Goal: Register for event/course

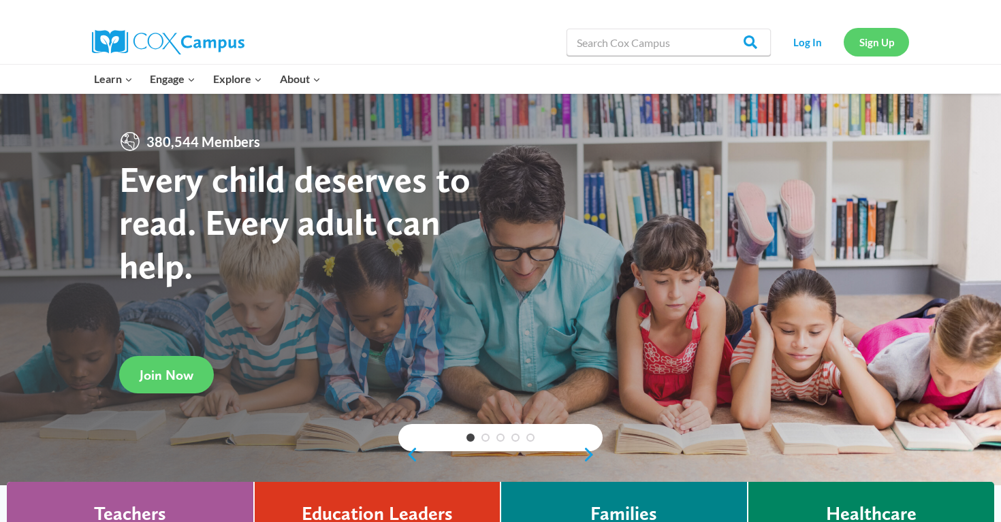
click at [876, 45] on link "Sign Up" at bounding box center [876, 42] width 65 height 28
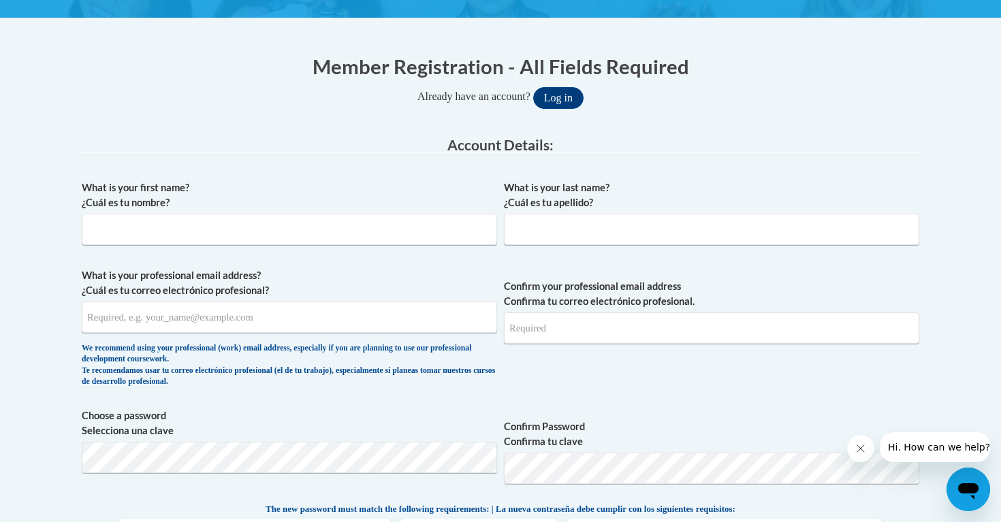
scroll to position [244, 0]
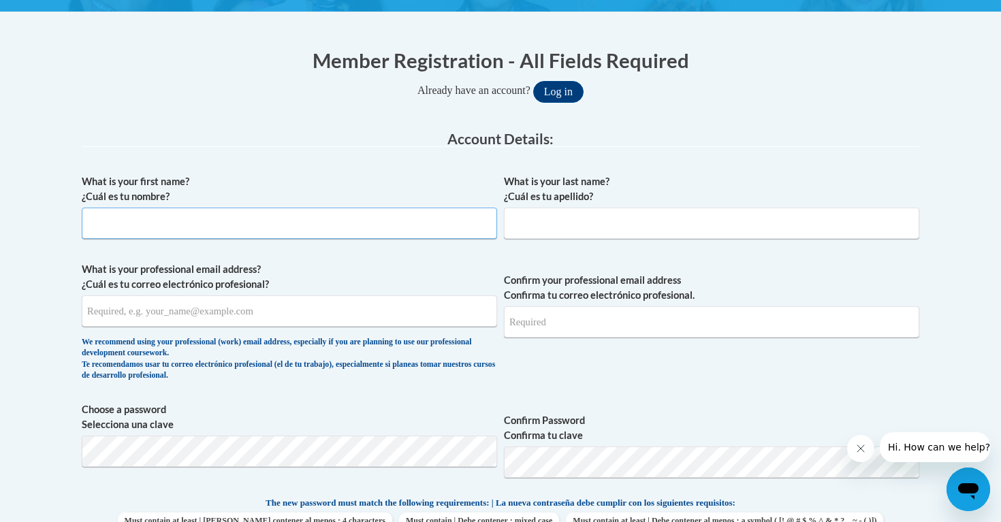
click at [398, 221] on input "What is your first name? ¿Cuál es tu nombre?" at bounding box center [290, 223] width 416 height 31
type input "Terry"
type input "Smith"
click at [119, 315] on input "What is your professional email address? ¿Cuál es tu correo electrónico profesi…" at bounding box center [290, 311] width 416 height 31
type input "tfsmith887@mail.jamessprunt.edu"
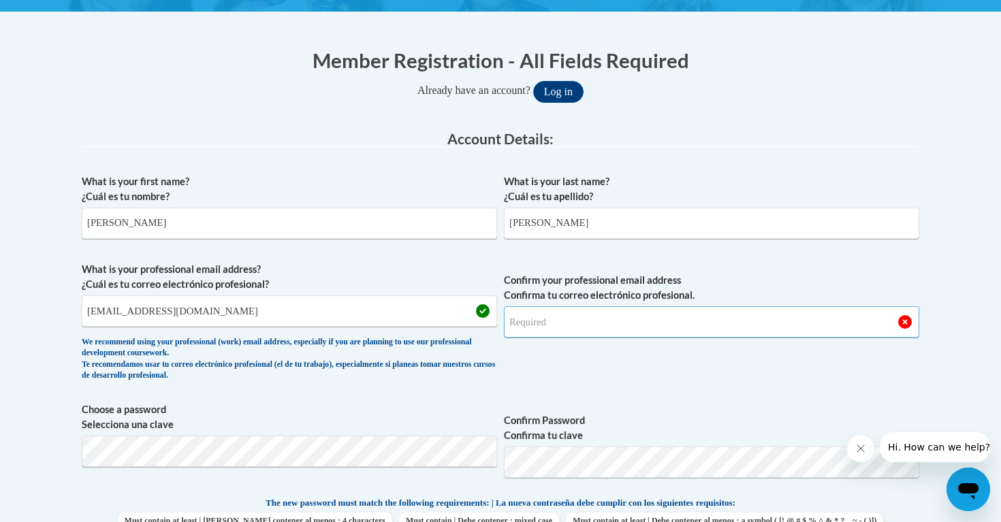
click at [539, 324] on input "Confirm your professional email address Confirma tu correo electrónico profesio…" at bounding box center [712, 322] width 416 height 31
type input "tfsmith887@mail.jamessprunt.edu"
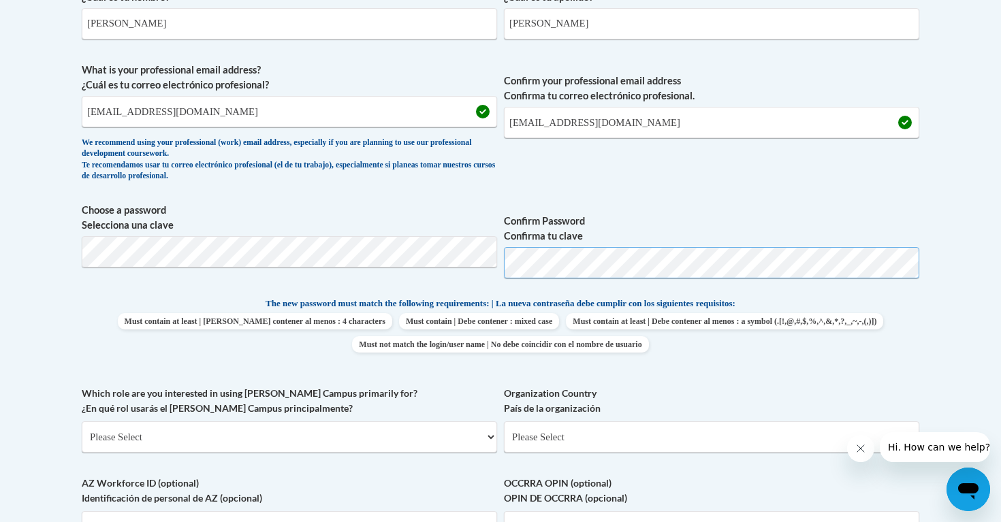
scroll to position [444, 0]
click at [297, 435] on select "Please Select College/University | Colegio/Universidad Community/Nonprofit Part…" at bounding box center [290, 436] width 416 height 31
select select "fbf2d438-af2f-41f8-98f1-81c410e29de3"
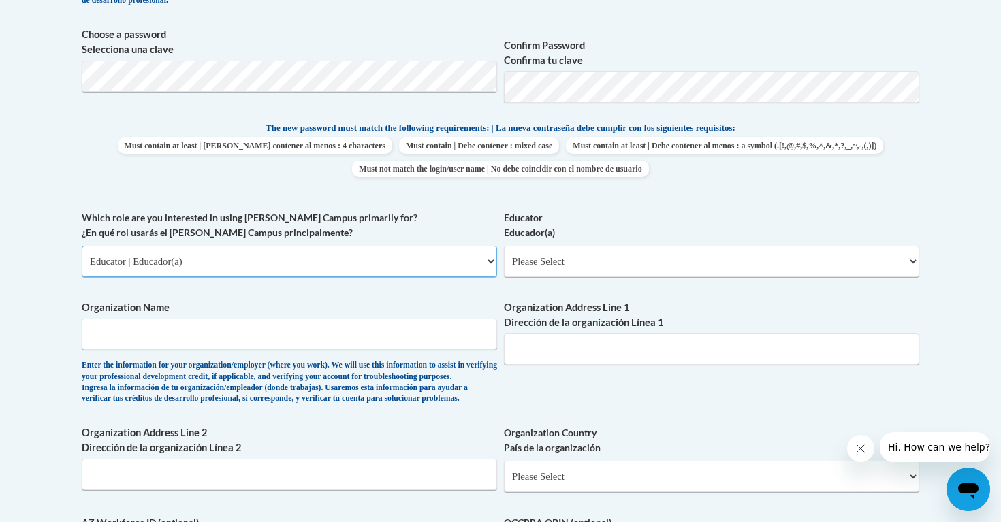
scroll to position [619, 0]
click at [597, 264] on select "Please Select Early Learning/Daycare Teacher/Family Home Care Provider | Maestr…" at bounding box center [712, 262] width 416 height 31
select select "8e40623d-54d0-45cd-9f92-5df65cd3f8cf"
click at [196, 337] on input "Organization Name" at bounding box center [290, 334] width 416 height 31
type input "B"
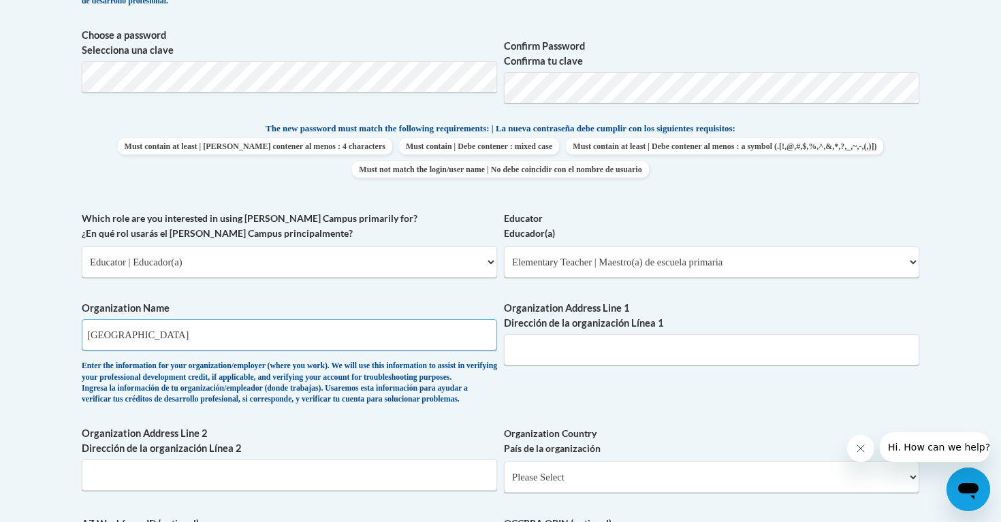
type input "Duplin County Schools"
click at [572, 343] on input "Organization Address Line 1 Dirección de la organización Línea 1" at bounding box center [712, 349] width 416 height 31
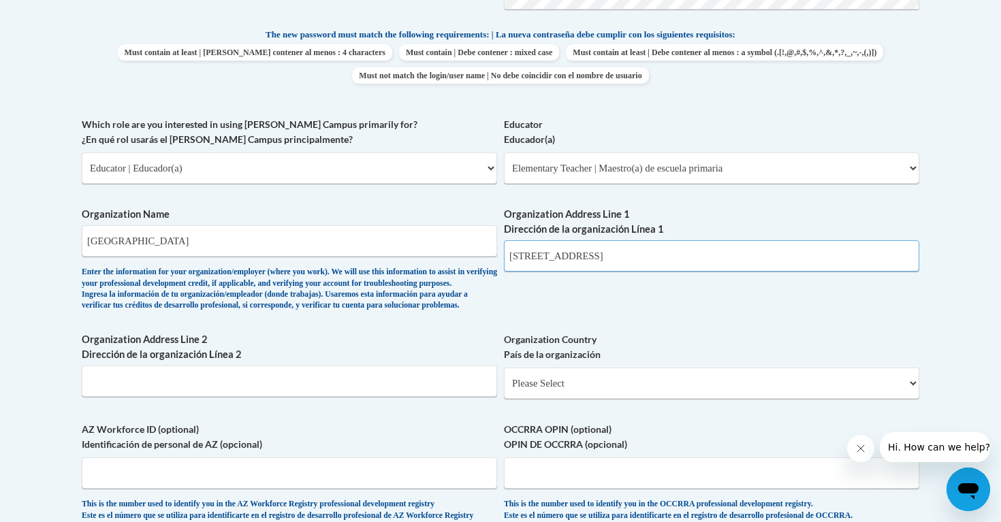
scroll to position [716, 0]
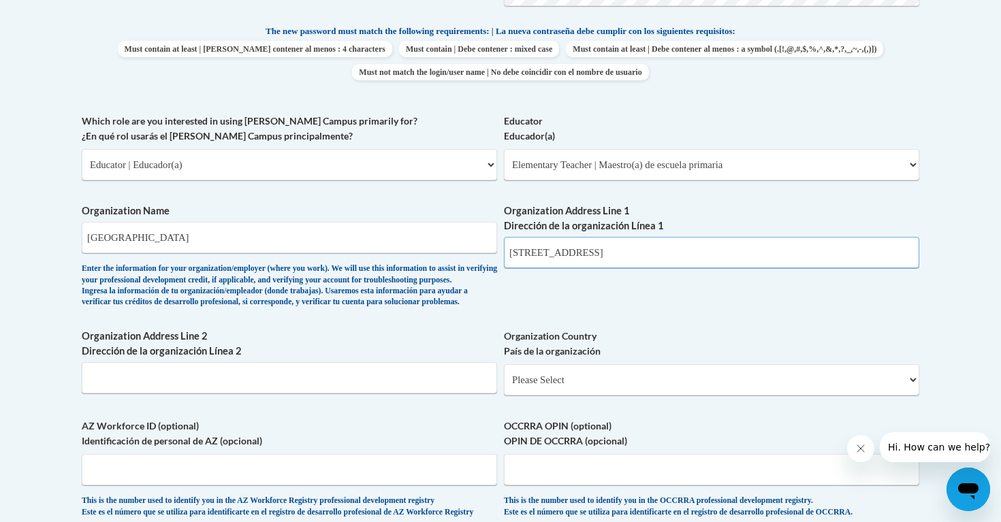
type input "315 N. Main Street, Kenansville, NC 28349"
click at [548, 396] on select "Please Select United States | Estados Unidos Outside of the United States | Fue…" at bounding box center [712, 379] width 416 height 31
select select "ad49bcad-a171-4b2e-b99c-48b446064914"
select select
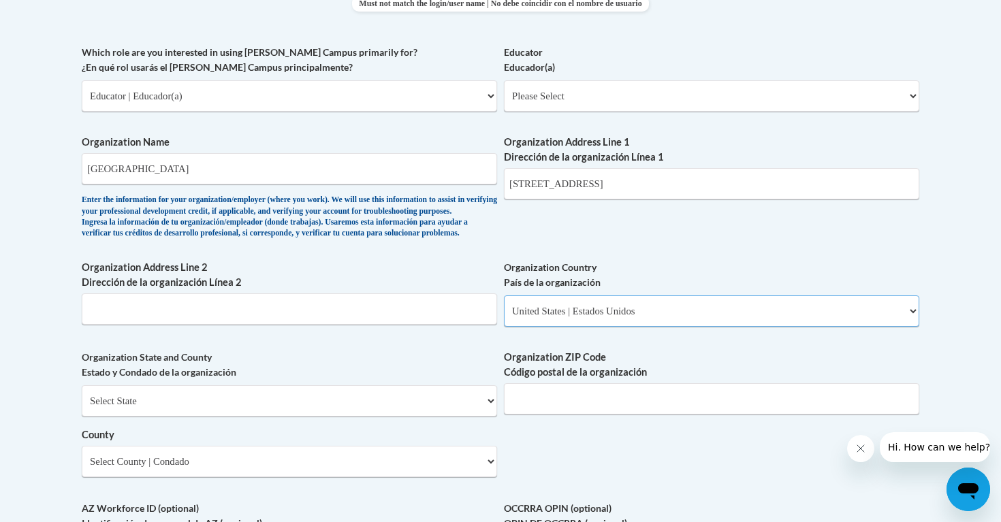
scroll to position [792, 0]
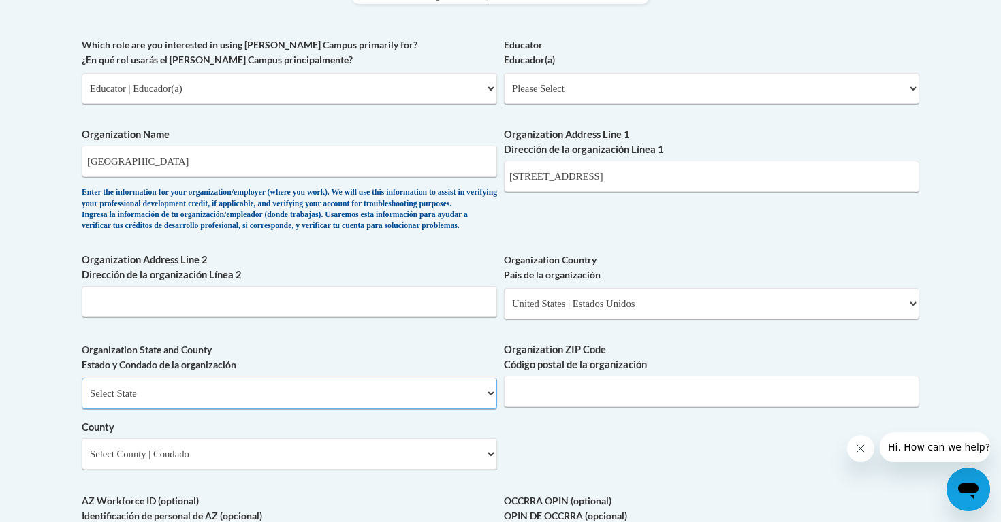
click at [308, 409] on select "Select State Alabama Alaska Arizona Arkansas California Colorado Connecticut De…" at bounding box center [290, 393] width 416 height 31
select select "North Carolina"
click at [533, 407] on input "Organization ZIP Code Código postal de la organización" at bounding box center [712, 391] width 416 height 31
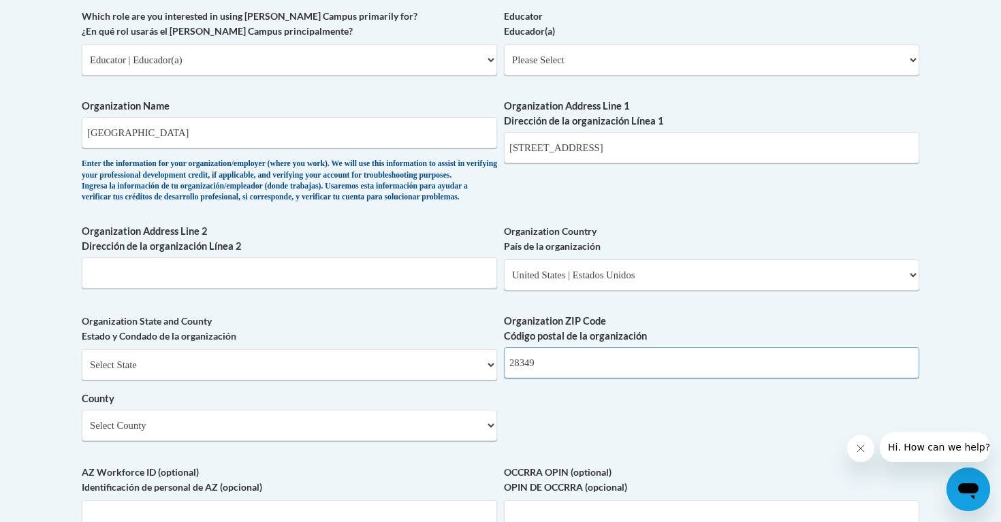
scroll to position [825, 0]
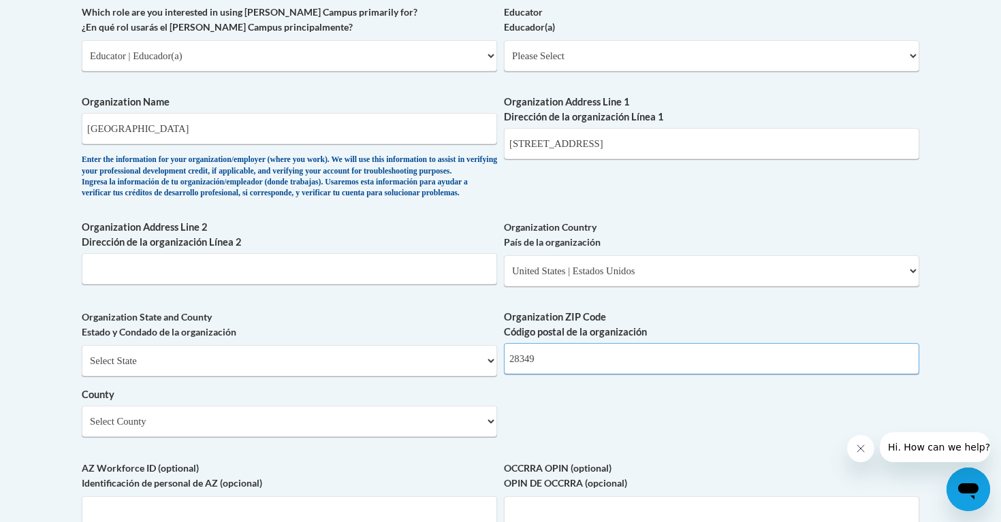
type input "28349"
click at [129, 437] on select "Select County Alamance Alexander Alleghany Anson Ashe Avery Beaufort Bertie Bla…" at bounding box center [290, 421] width 416 height 31
select select "Duplin"
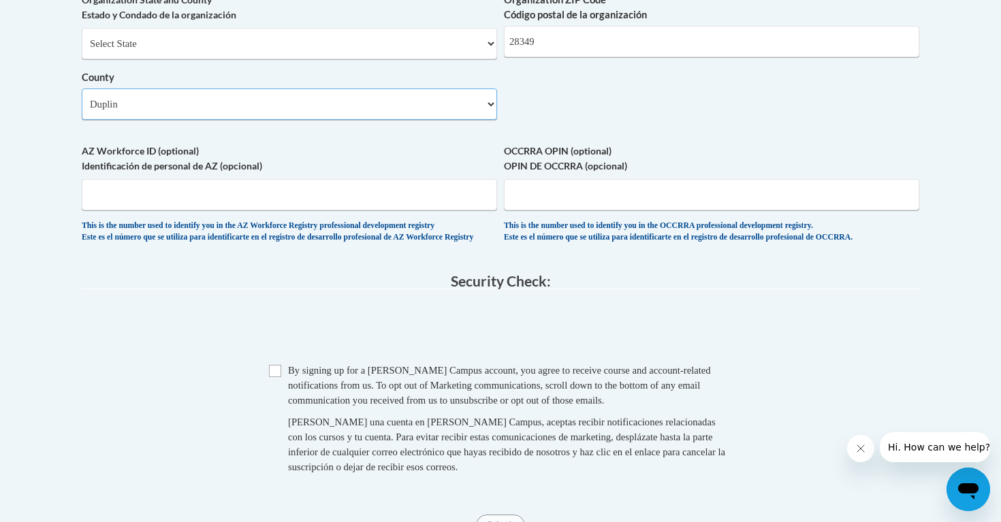
scroll to position [1144, 0]
click at [274, 376] on input "Checkbox" at bounding box center [275, 370] width 12 height 12
checkbox input "true"
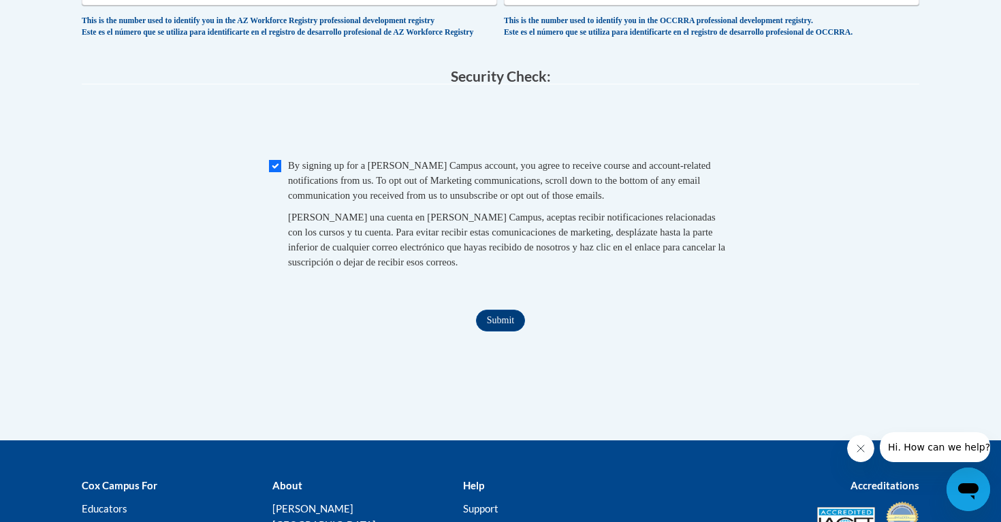
scroll to position [1351, 0]
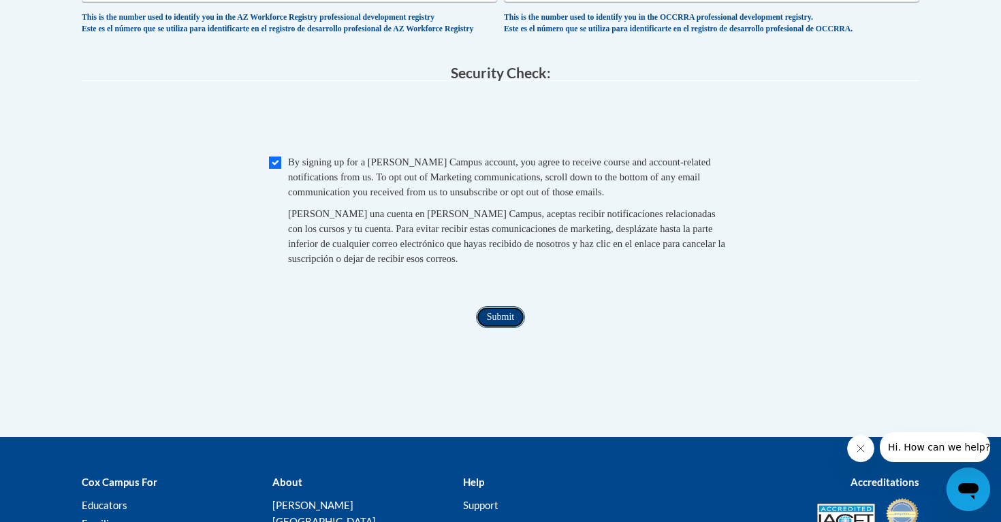
click at [503, 328] on input "Submit" at bounding box center [500, 318] width 49 height 22
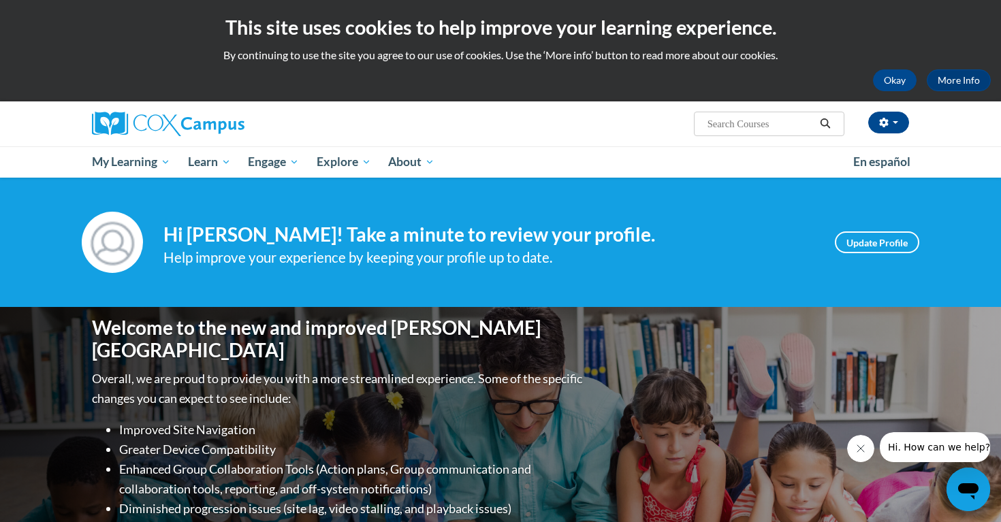
click at [741, 127] on input "Search..." at bounding box center [760, 124] width 109 height 16
click at [764, 128] on input "Search..." at bounding box center [760, 124] width 109 height 16
type input "early literacy: Print awareness, Phonological awareness and alphabet knowledge"
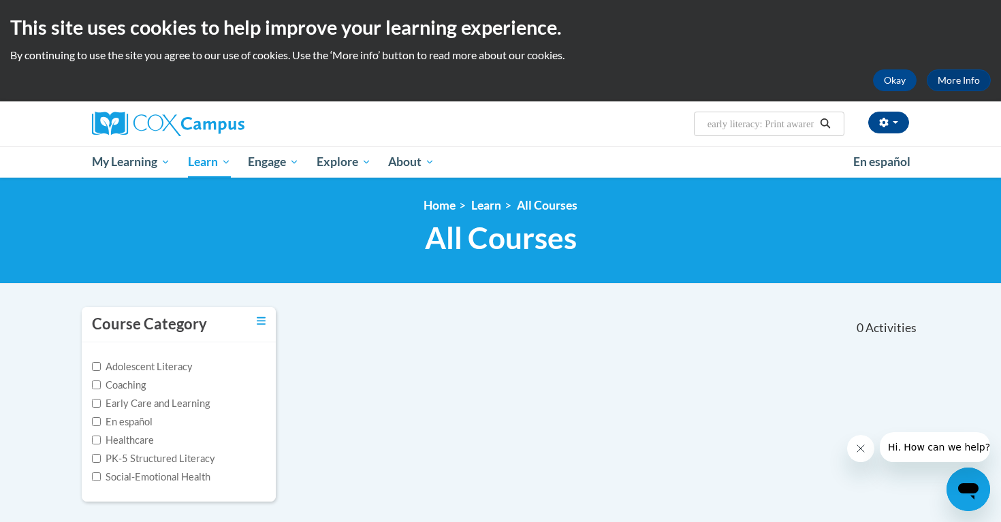
click at [715, 125] on input "early literacy: Print awareness, Phonological awareness and alphabet knowledge" at bounding box center [760, 124] width 109 height 16
drag, startPoint x: 766, startPoint y: 126, endPoint x: 992, endPoint y: 107, distance: 227.0
click at [992, 107] on div "Terry Smith (Eastern Daylight Time GMT-0400 ) My Profile Inbox My Transcripts L…" at bounding box center [500, 139] width 1001 height 76
click at [812, 127] on input "Early literacy: Print awareness, Phonological awareness and alphabet knowledge" at bounding box center [760, 124] width 109 height 16
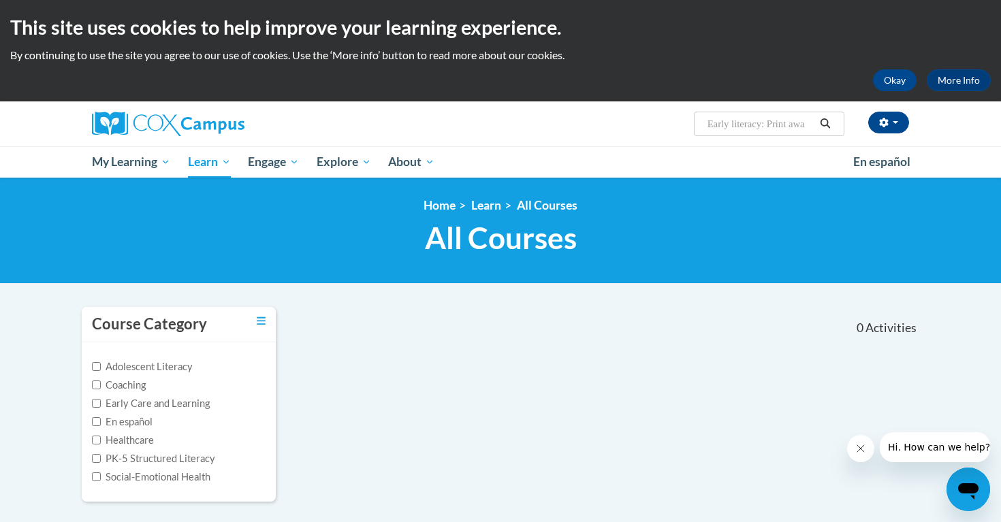
scroll to position [0, 0]
type input "Early literacy"
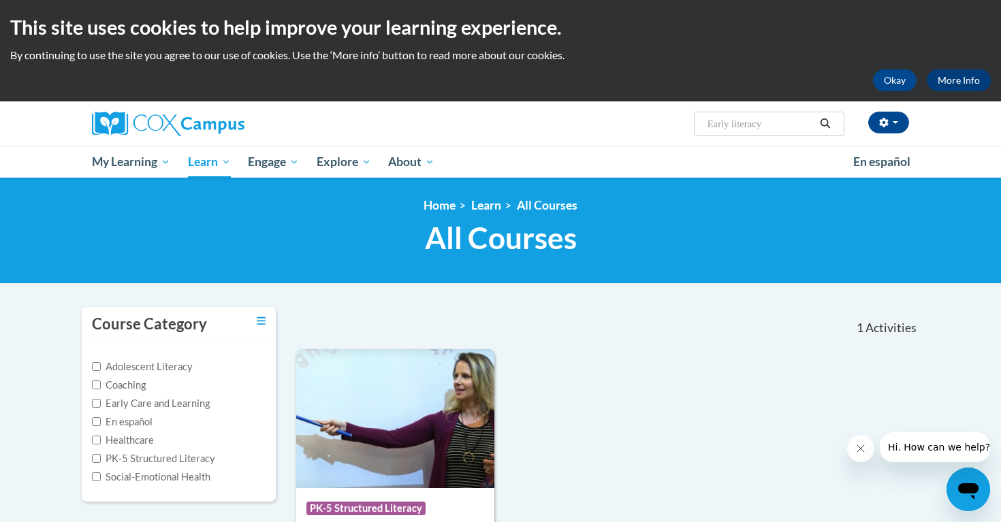
click at [779, 125] on input "Early literacy" at bounding box center [760, 124] width 109 height 16
click at [771, 125] on input "Early literacy" at bounding box center [760, 124] width 109 height 16
click at [893, 79] on button "Okay" at bounding box center [895, 80] width 44 height 22
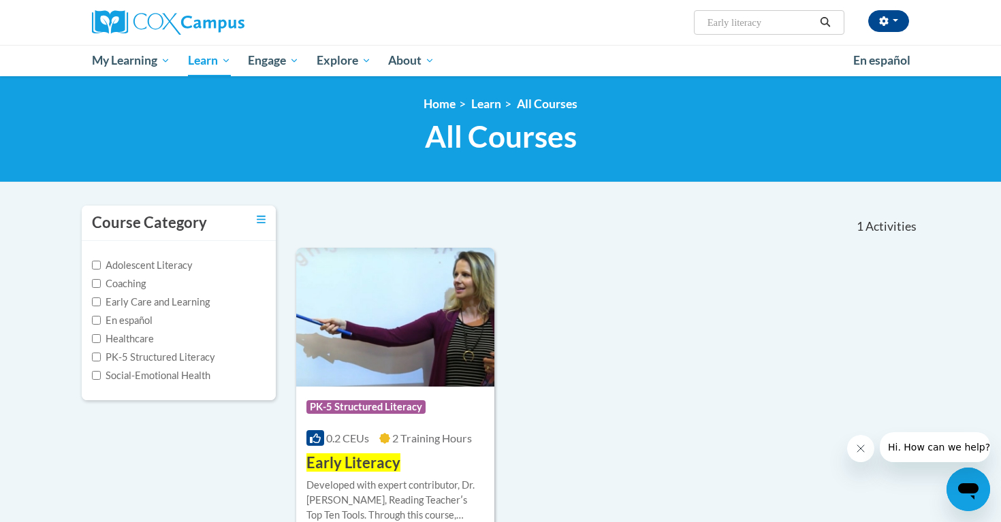
click at [770, 20] on input "Early literacy" at bounding box center [760, 22] width 109 height 16
click at [772, 31] on span "Search Search... Early literacy" at bounding box center [769, 22] width 151 height 25
click at [822, 25] on icon "Search" at bounding box center [825, 22] width 12 height 10
click at [765, 27] on input "Early literacy" at bounding box center [760, 22] width 109 height 16
type input "E"
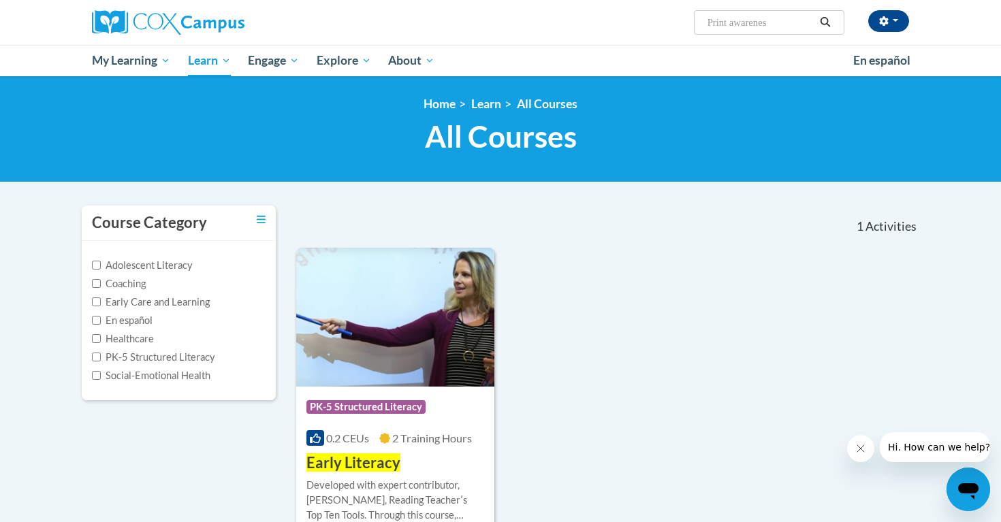
type input "Print awareness"
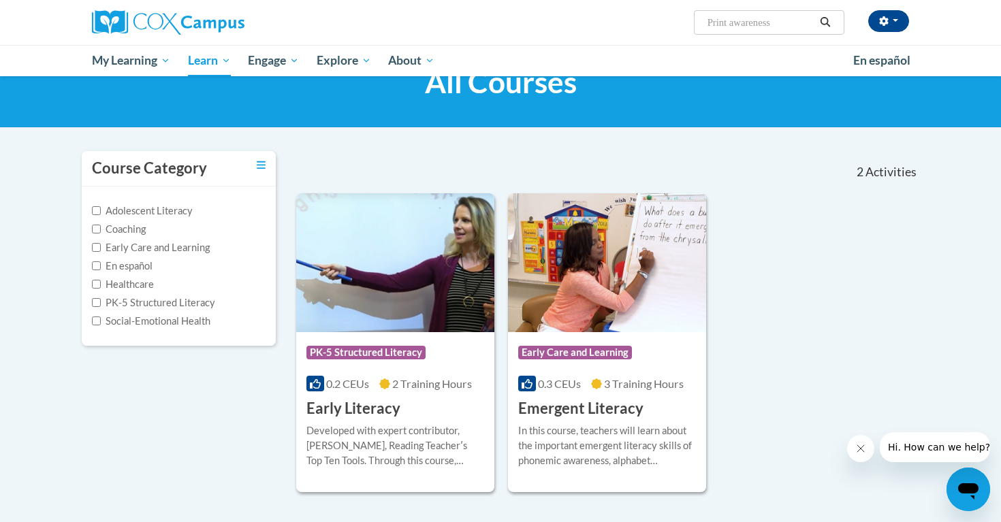
scroll to position [42, 0]
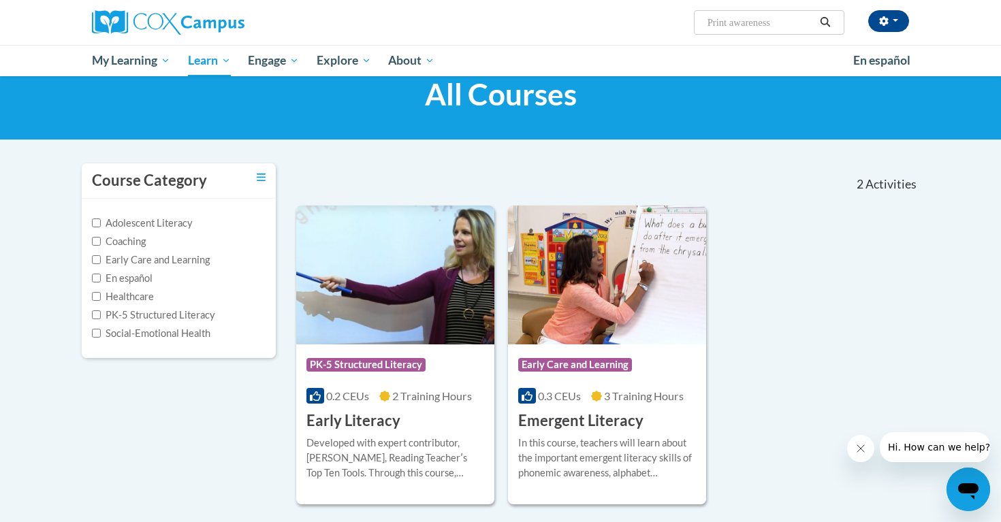
click at [783, 29] on input "Print awareness" at bounding box center [760, 22] width 109 height 16
type input "P"
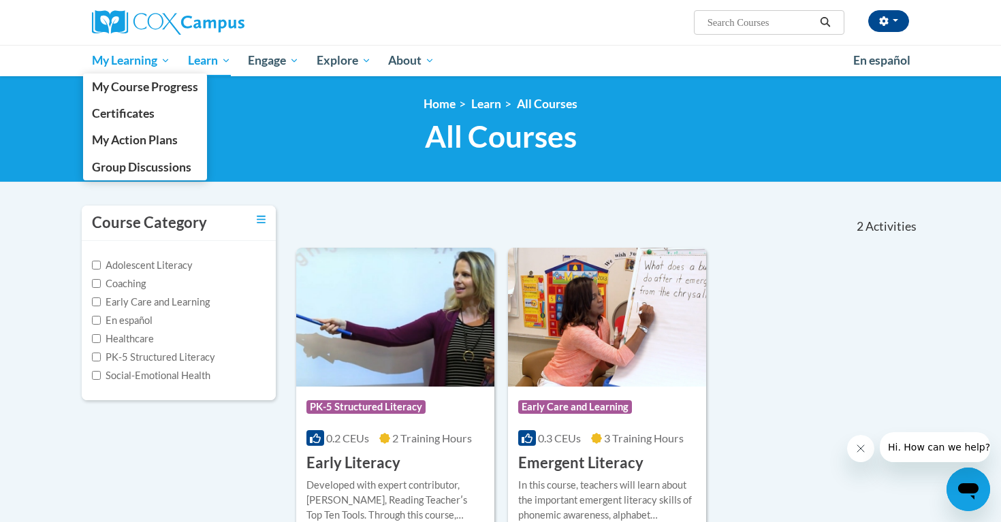
click at [123, 65] on span "My Learning" at bounding box center [131, 60] width 78 height 16
click at [135, 59] on span "My Learning" at bounding box center [131, 60] width 78 height 16
click at [131, 86] on span "My Course Progress" at bounding box center [145, 87] width 106 height 14
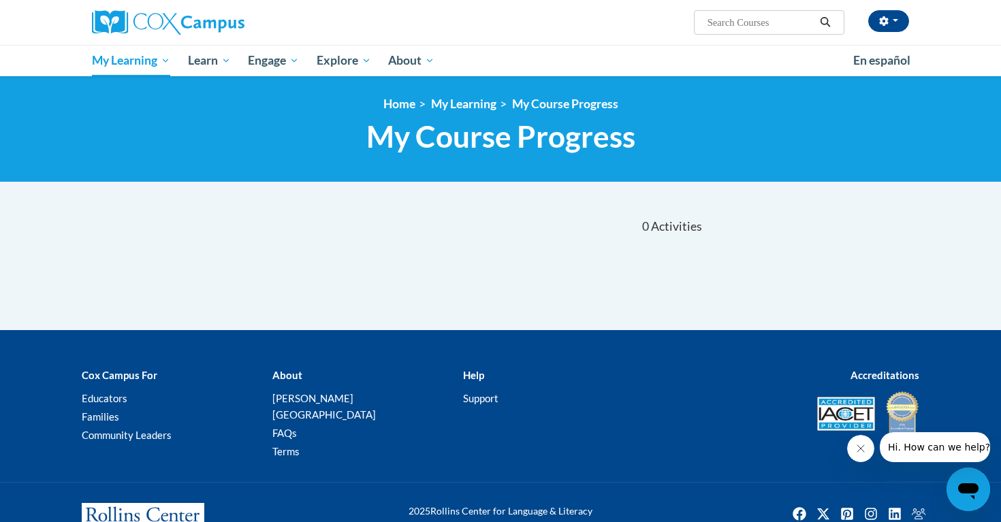
click at [732, 25] on input "Search..." at bounding box center [760, 22] width 109 height 16
type input "Early Lliteracy"
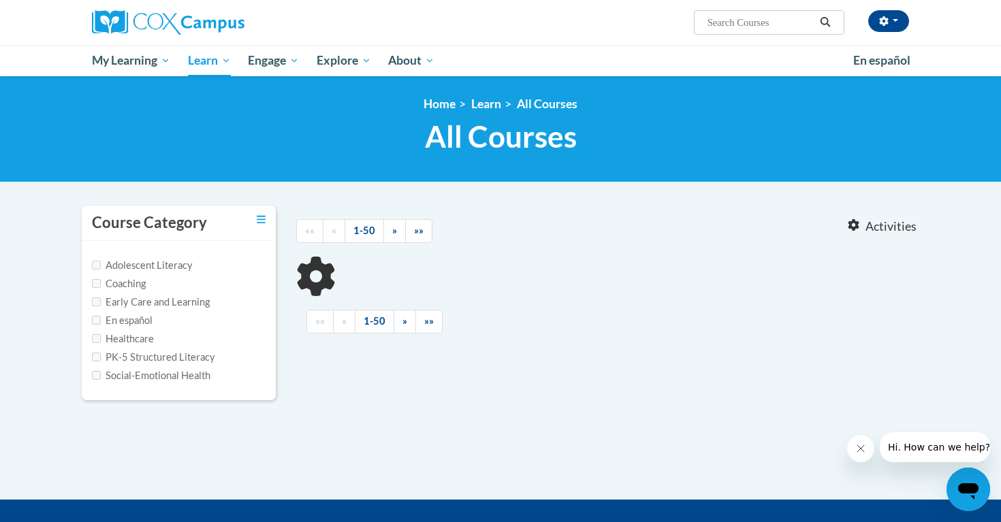
type input "Early Lliteracy"
click at [897, 26] on button "button" at bounding box center [889, 21] width 41 height 22
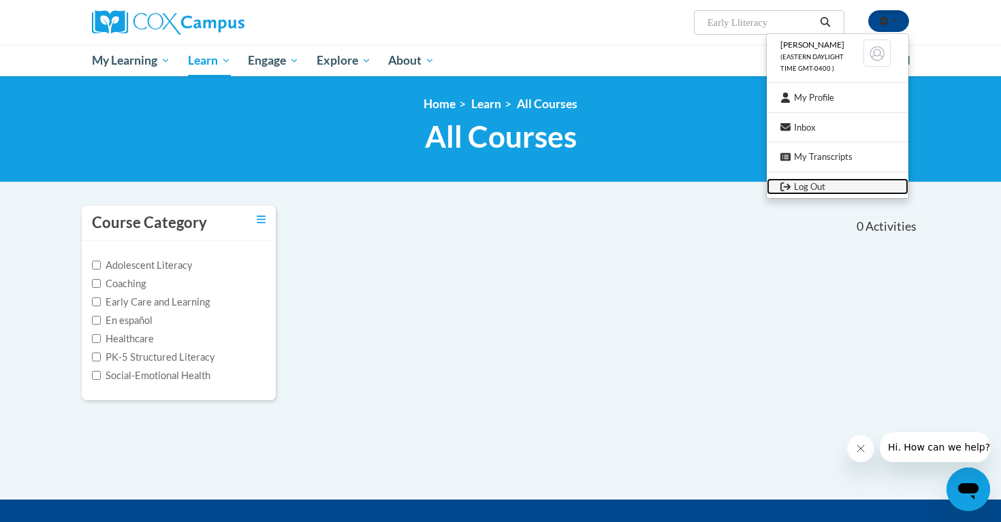
click at [807, 192] on link "Log Out" at bounding box center [838, 186] width 142 height 17
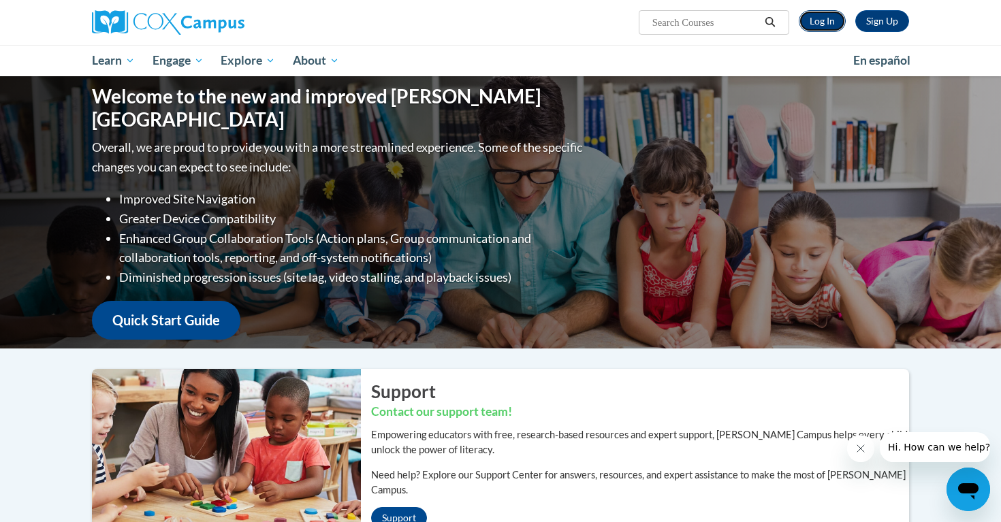
click at [825, 18] on link "Log In" at bounding box center [822, 21] width 47 height 22
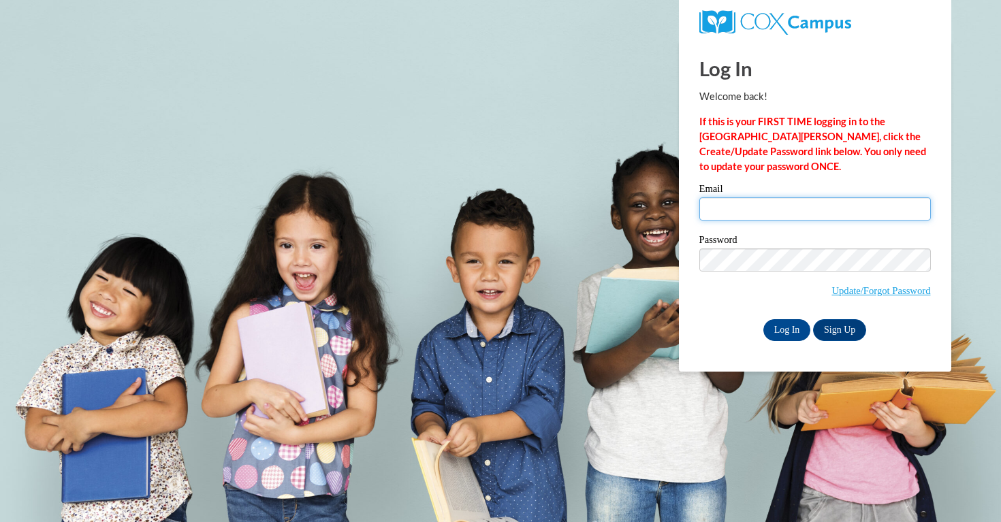
click at [720, 209] on input "Email" at bounding box center [816, 209] width 232 height 23
type input "[EMAIL_ADDRESS][DOMAIN_NAME]"
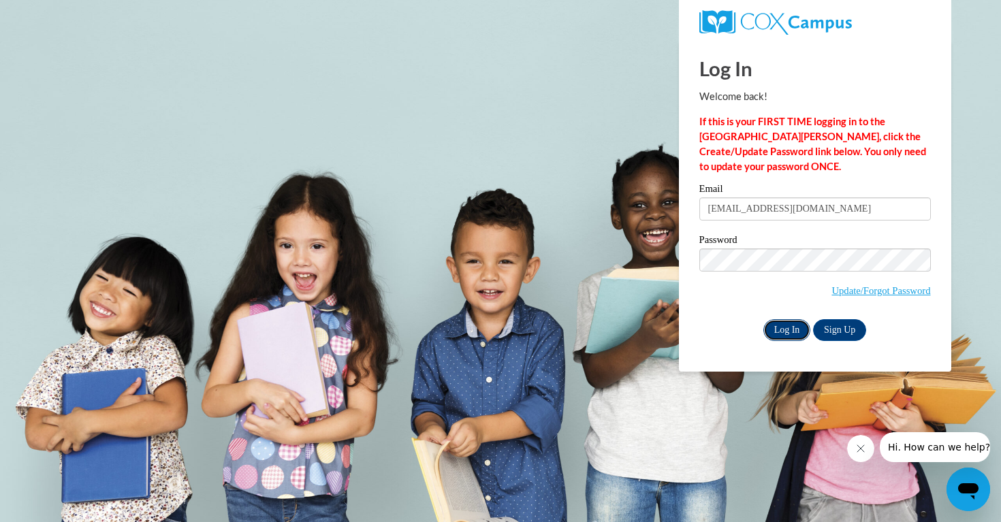
click at [783, 332] on input "Log In" at bounding box center [788, 330] width 48 height 22
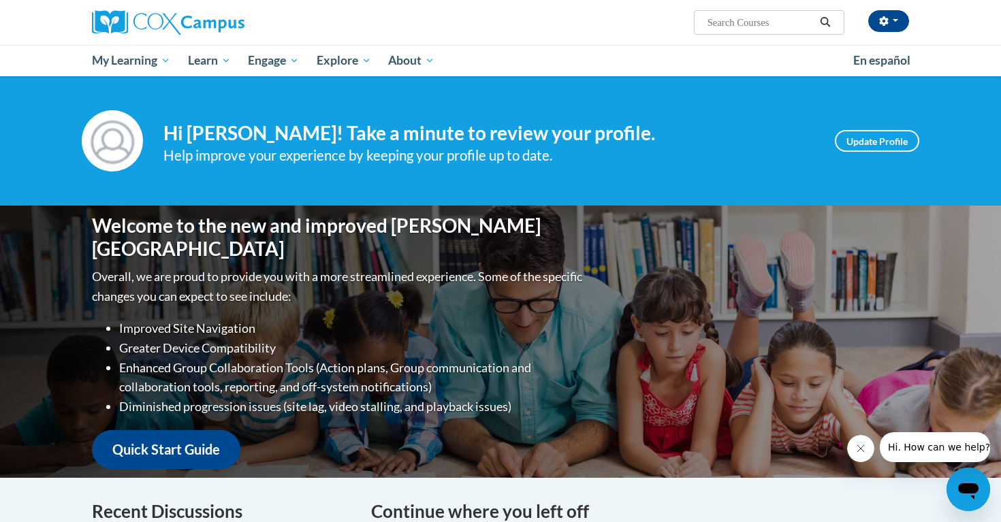
click at [716, 28] on input "Search..." at bounding box center [760, 22] width 109 height 16
type input "Early Literacy"
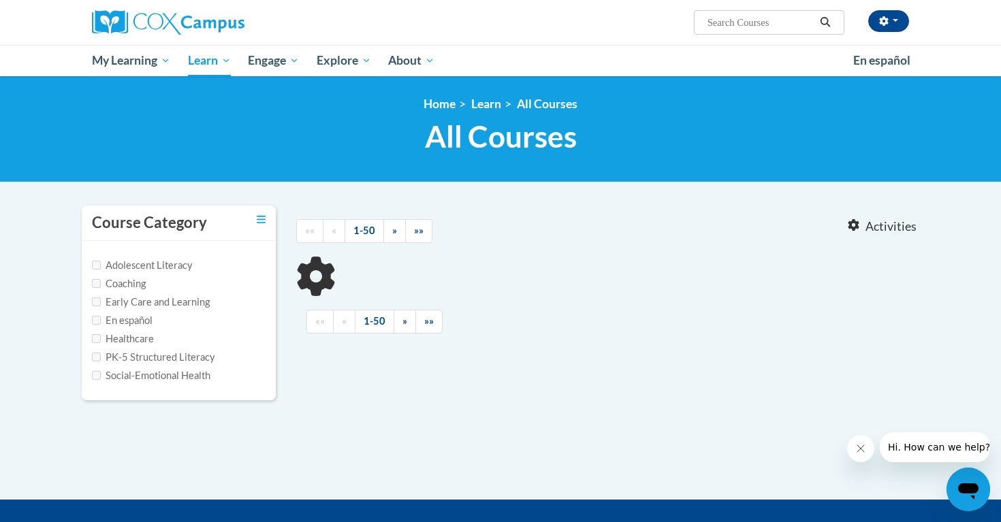
type input "Early Literacy"
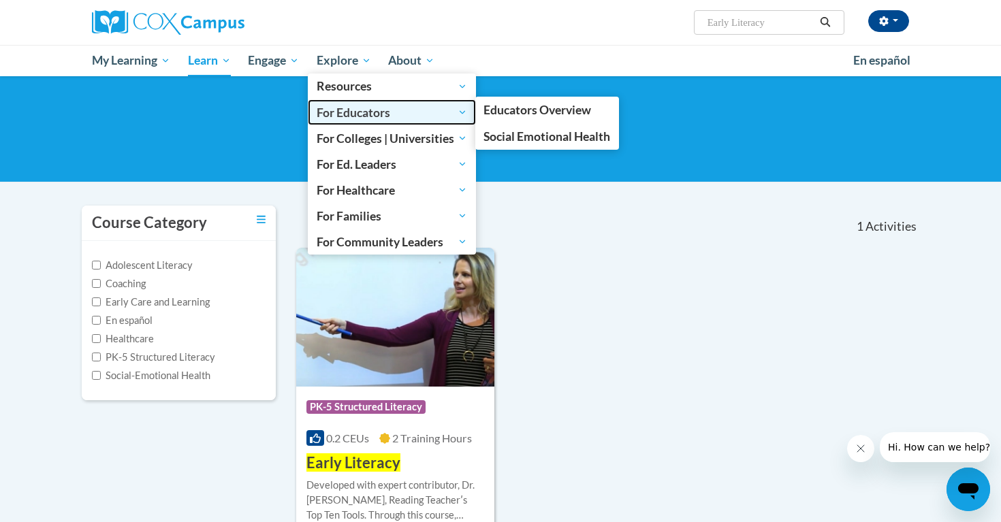
click at [347, 112] on span "For Educators" at bounding box center [392, 112] width 151 height 16
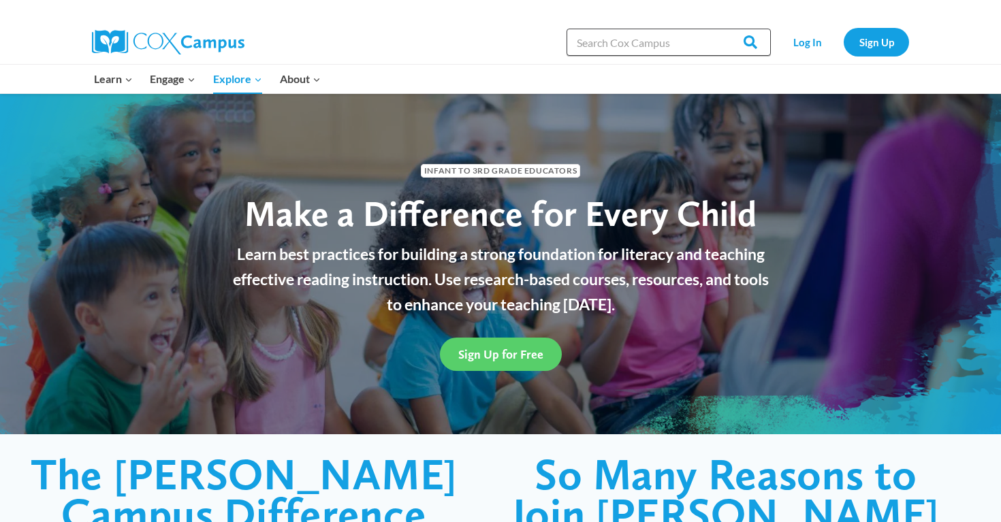
click at [658, 37] on input "Search in [URL][DOMAIN_NAME]" at bounding box center [669, 42] width 204 height 27
type input "Early Literacy"
click at [718, 29] on input "Search" at bounding box center [744, 42] width 53 height 27
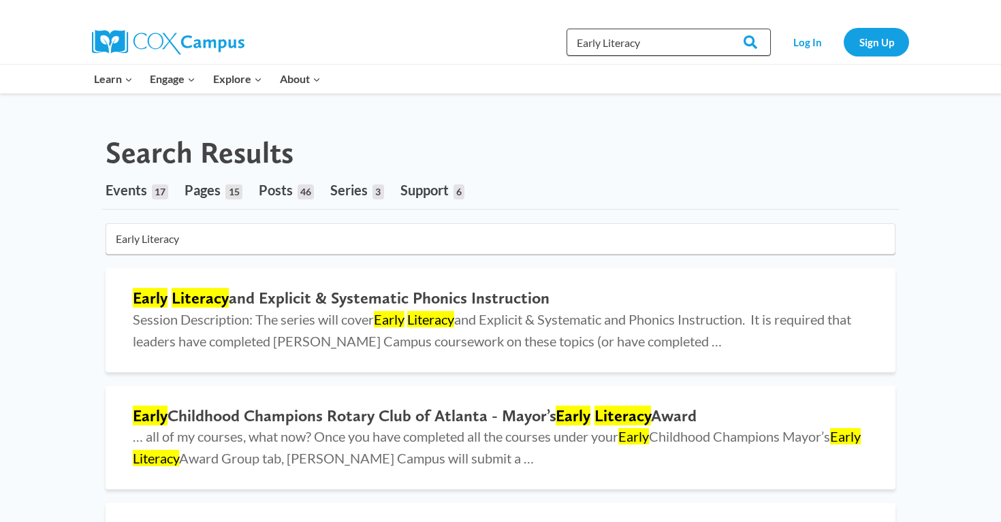
click at [670, 42] on input "Early Literacy" at bounding box center [669, 42] width 204 height 27
type input "Early Literacy course"
click at [718, 29] on input "Search" at bounding box center [744, 42] width 53 height 27
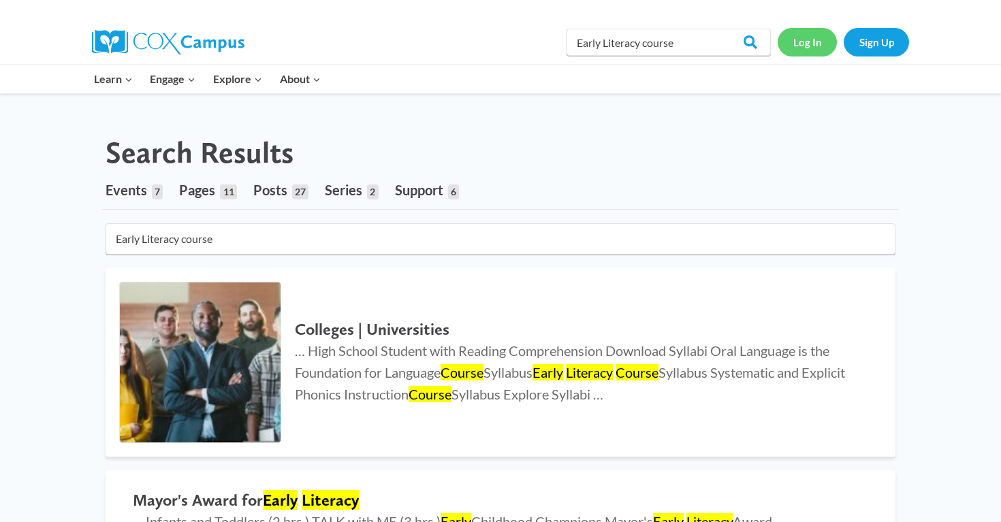
click at [807, 47] on link "Log In" at bounding box center [807, 42] width 59 height 28
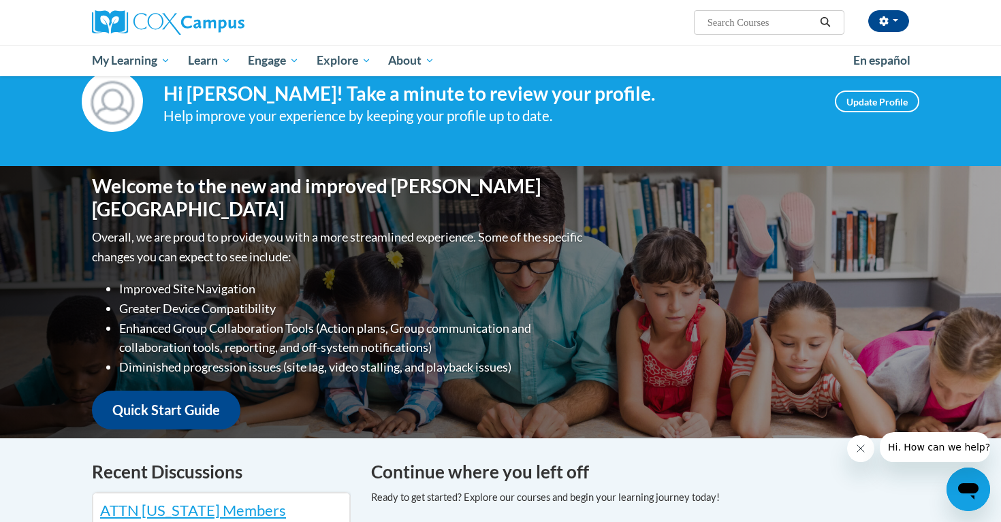
scroll to position [31, 0]
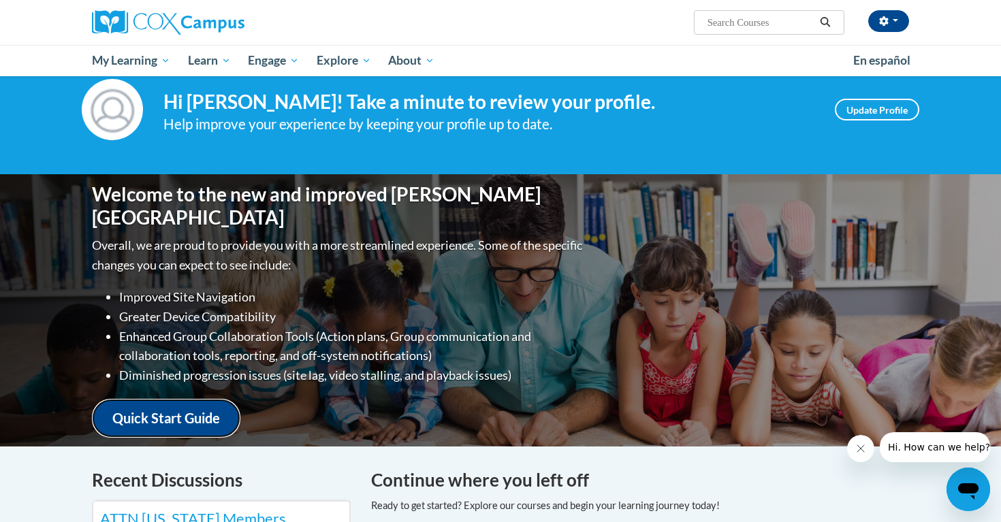
click at [205, 412] on link "Quick Start Guide" at bounding box center [166, 418] width 149 height 39
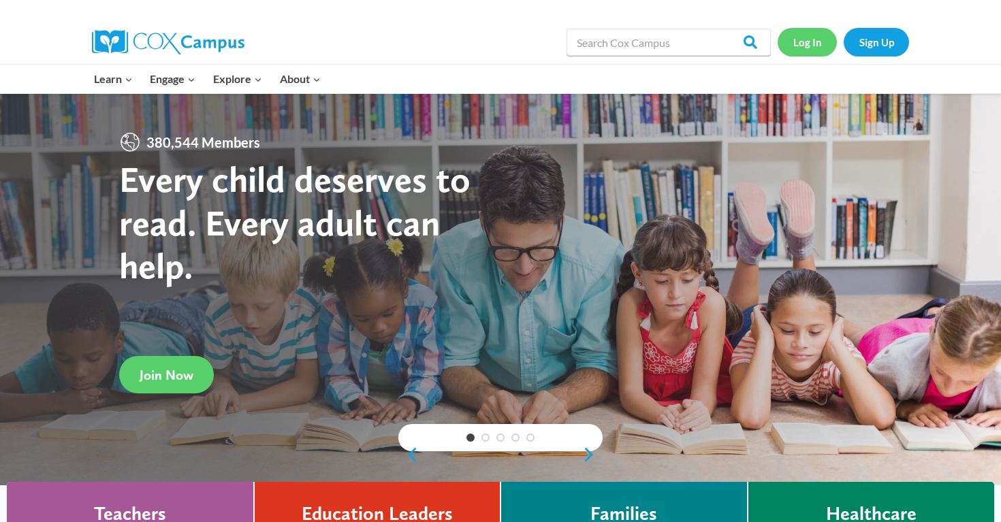
click at [807, 45] on link "Log In" at bounding box center [807, 42] width 59 height 28
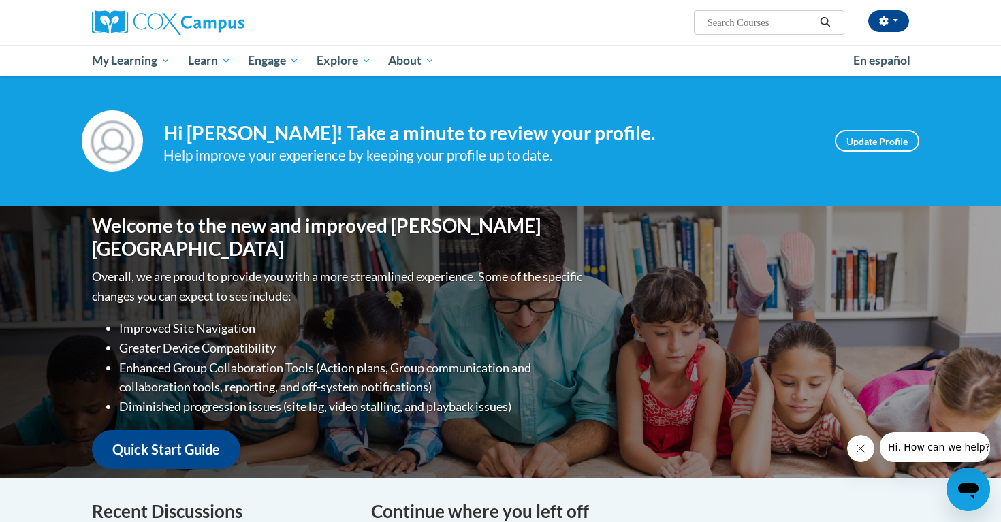
click at [757, 20] on input "Search..." at bounding box center [760, 22] width 109 height 16
type input "early literacy"
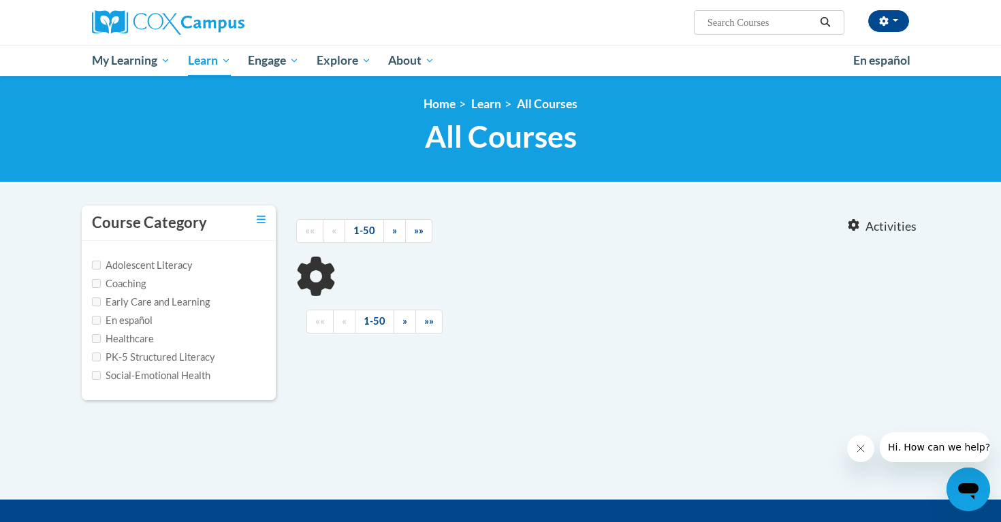
type input "early literacy"
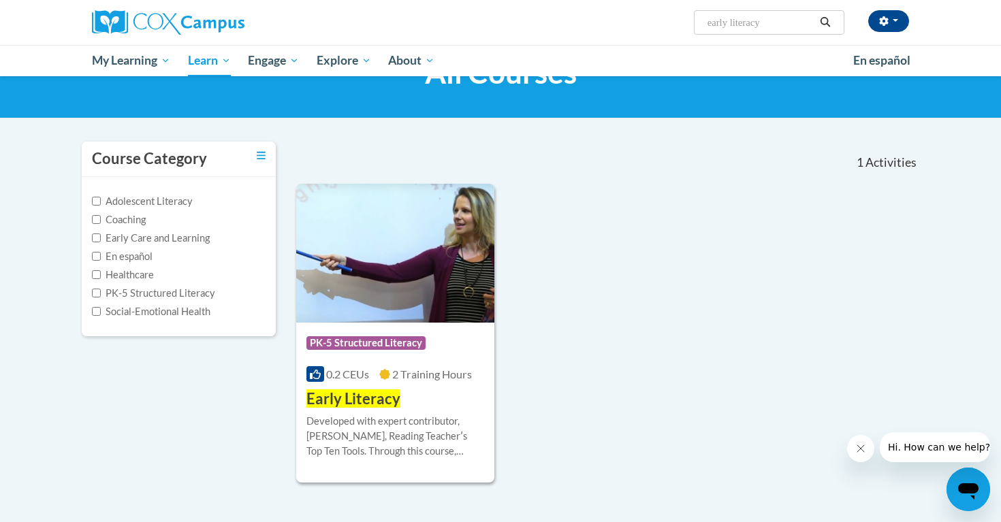
scroll to position [76, 0]
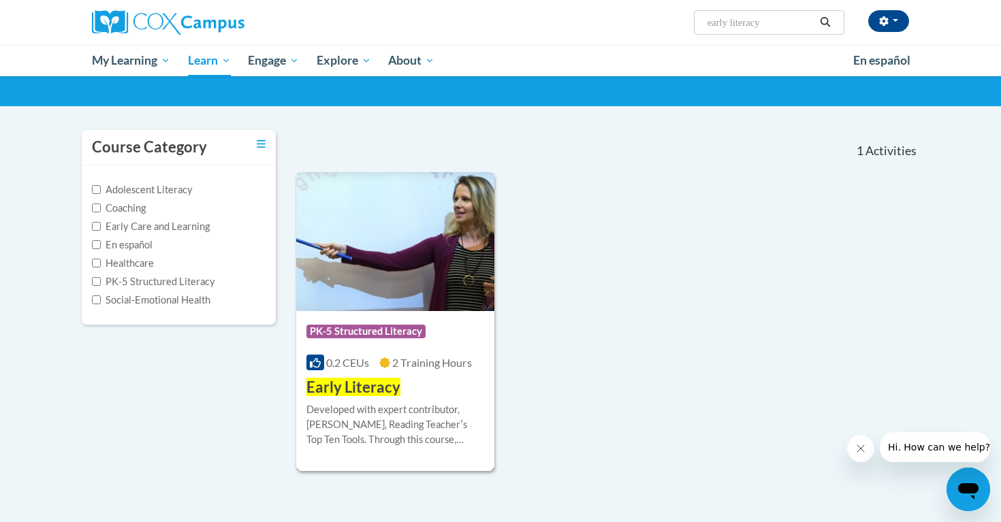
click at [447, 451] on div "Developed with expert contributor, Dr. Deborah Glaser, Reading Teacherʹs Top Te…" at bounding box center [396, 430] width 178 height 55
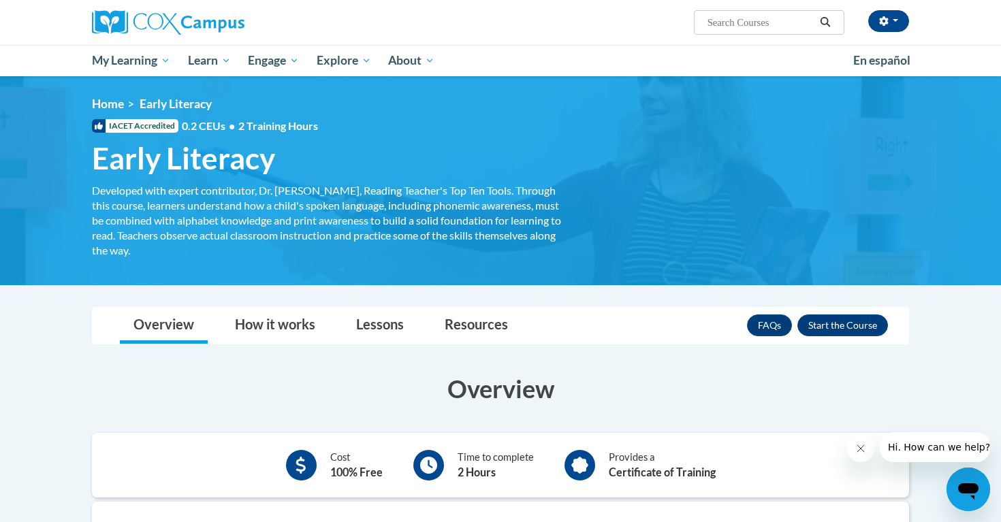
scroll to position [7, 0]
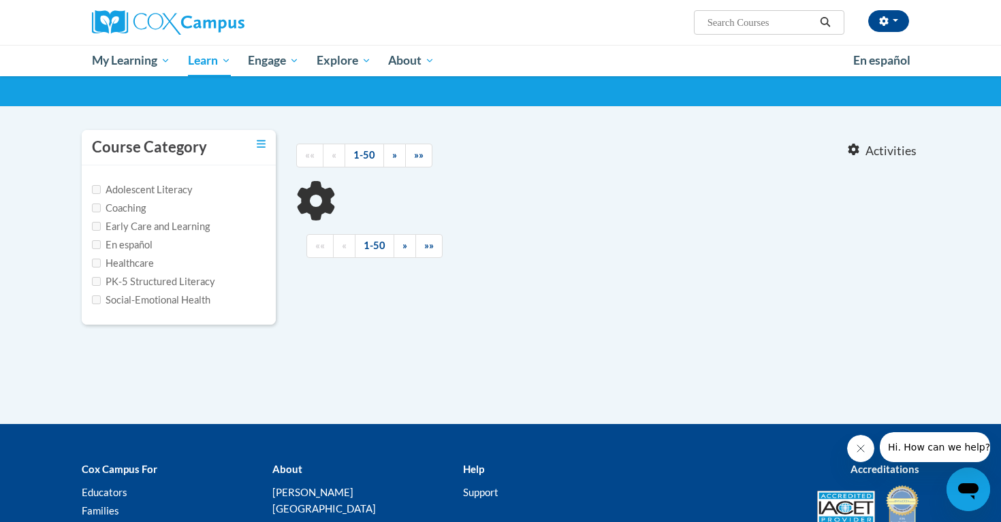
type input "early literacy"
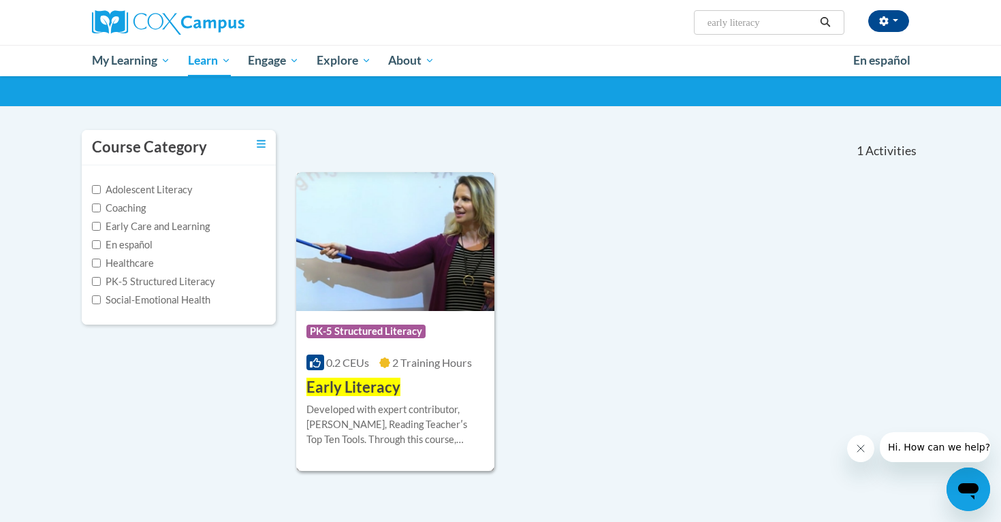
click at [456, 286] on img at bounding box center [395, 241] width 198 height 139
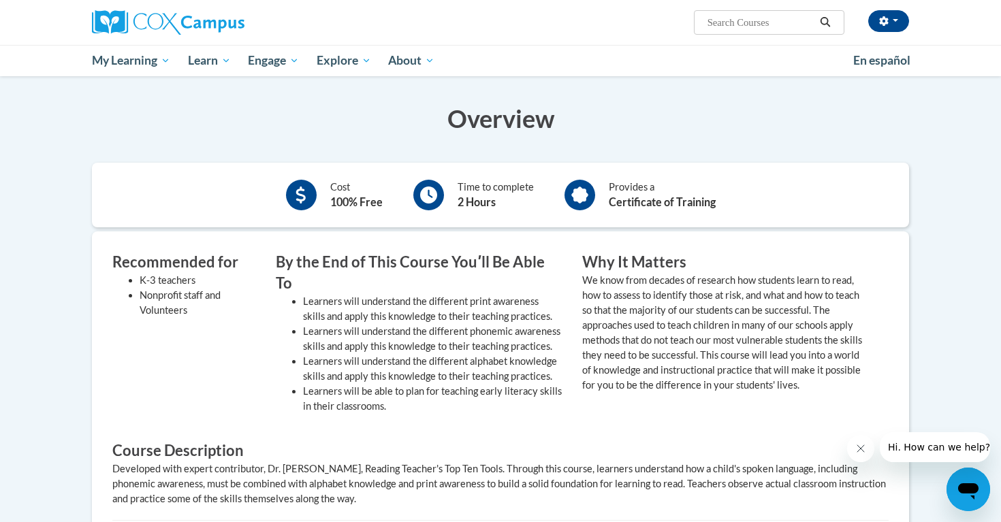
scroll to position [272, 0]
click at [861, 452] on icon "Close message from company" at bounding box center [861, 448] width 11 height 11
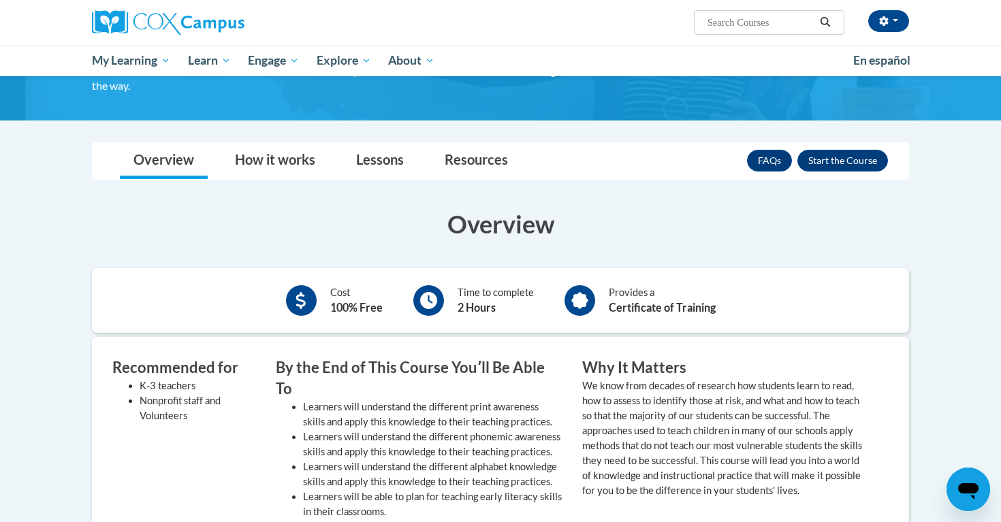
scroll to position [163, 0]
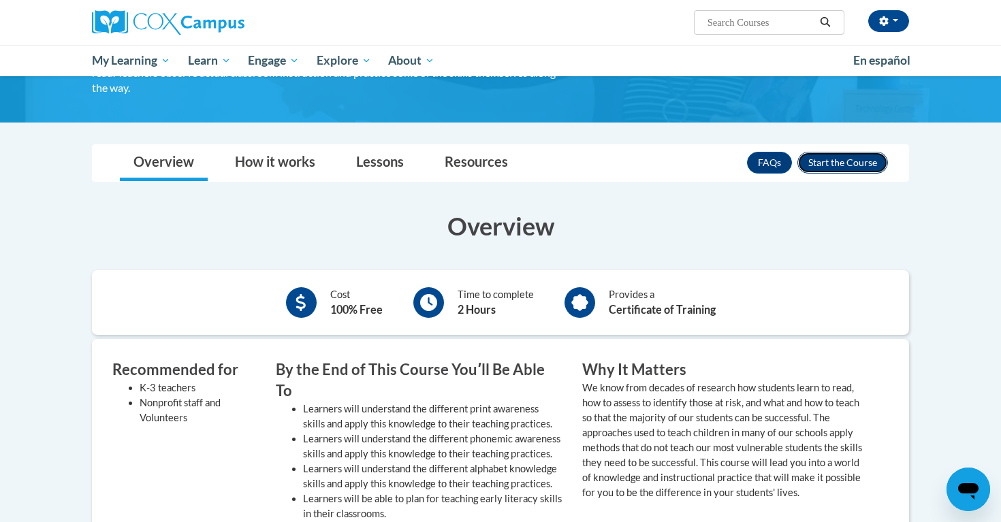
click at [837, 160] on button "Enroll" at bounding box center [843, 163] width 91 height 22
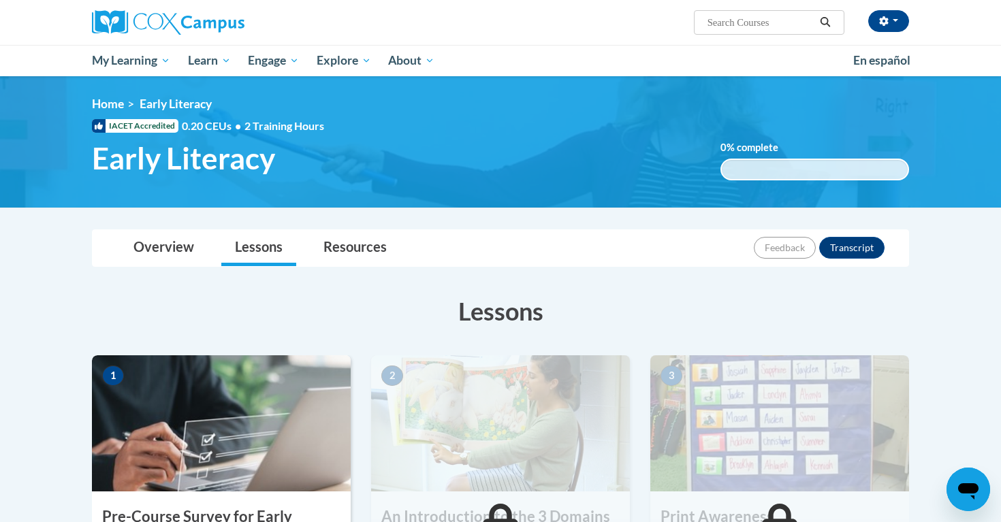
click at [747, 22] on input "Search..." at bounding box center [760, 22] width 109 height 16
click at [748, 20] on input "Search..." at bounding box center [760, 22] width 109 height 16
type input "systematic and explicit phonics instruction"
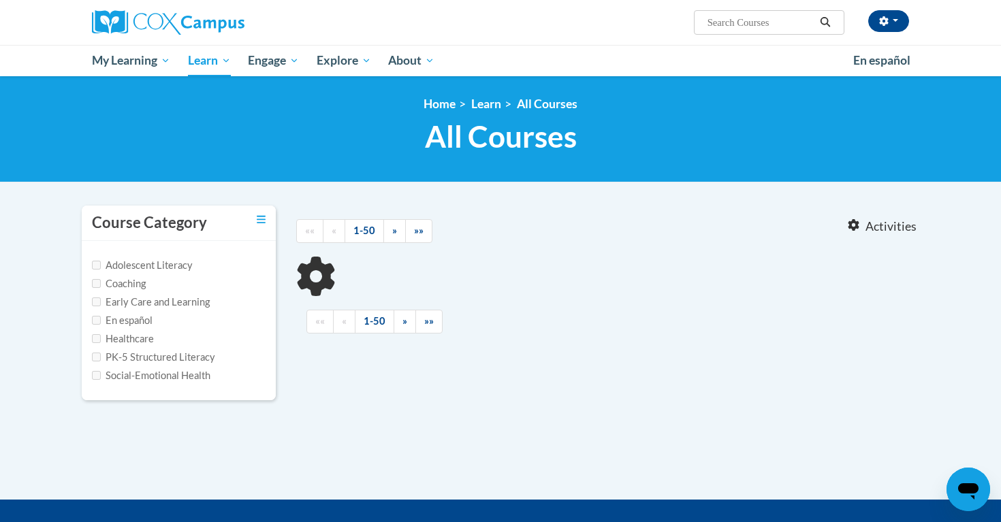
type input "systematic and explicit phonics instruction"
click at [710, 20] on input "systematic and explicit phonics instruction" at bounding box center [760, 22] width 109 height 16
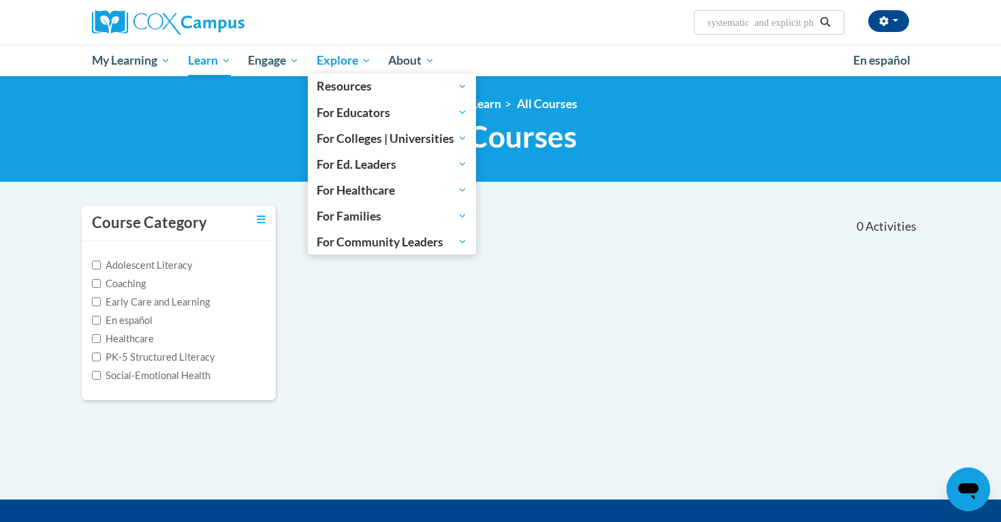
click at [341, 62] on span "Explore" at bounding box center [344, 60] width 54 height 16
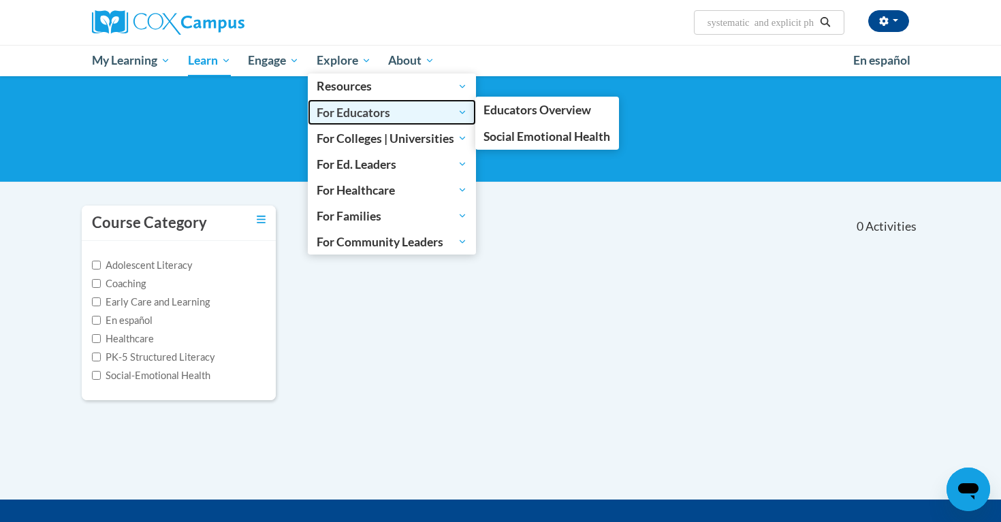
click at [339, 114] on span "For Educators" at bounding box center [392, 112] width 151 height 16
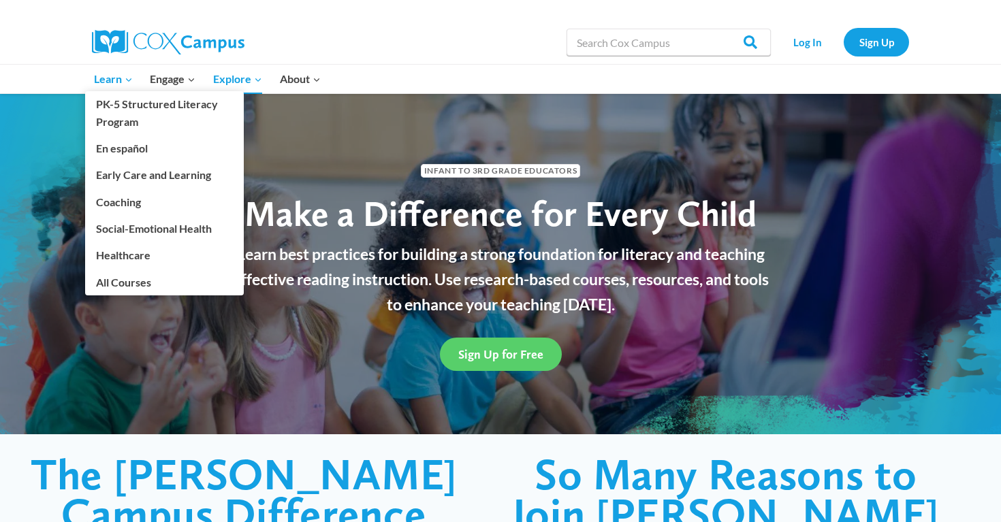
click at [113, 81] on span "Learn Expand" at bounding box center [113, 79] width 39 height 18
click at [103, 82] on span "Learn Expand" at bounding box center [113, 79] width 39 height 18
click at [126, 282] on link "All Courses" at bounding box center [164, 282] width 159 height 26
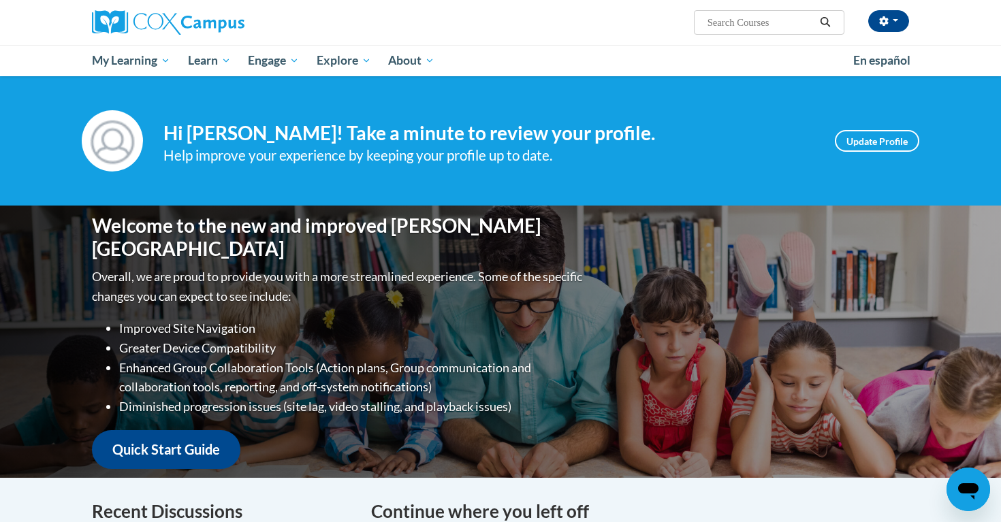
click at [749, 20] on input "Search..." at bounding box center [760, 22] width 109 height 16
type input "systematic and explicit phonics instructon"
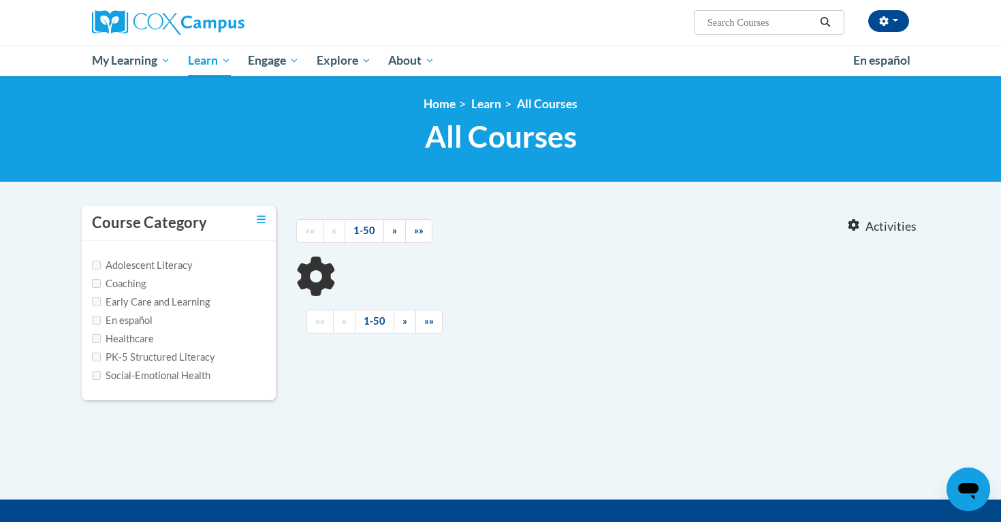
type input "systematic and explicit phonics instructon"
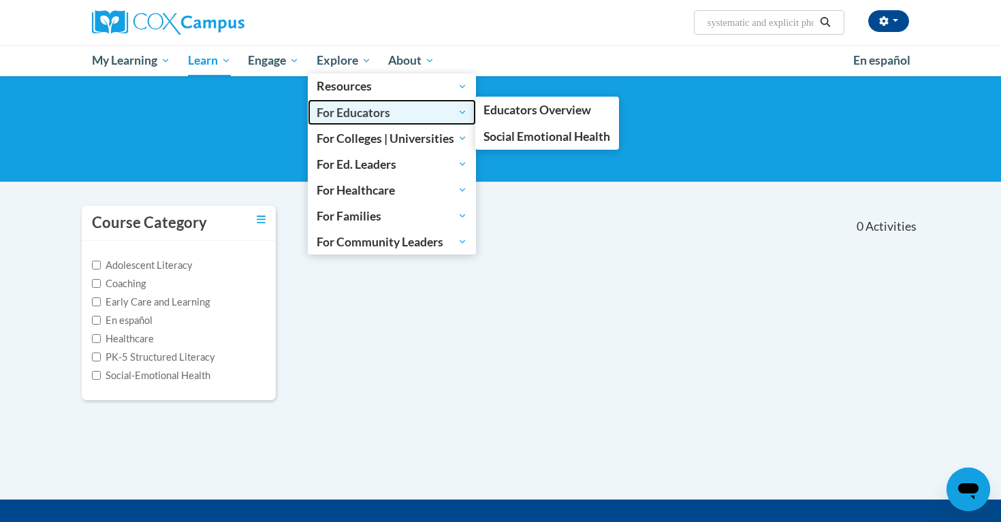
click at [346, 113] on span "For Educators" at bounding box center [392, 112] width 151 height 16
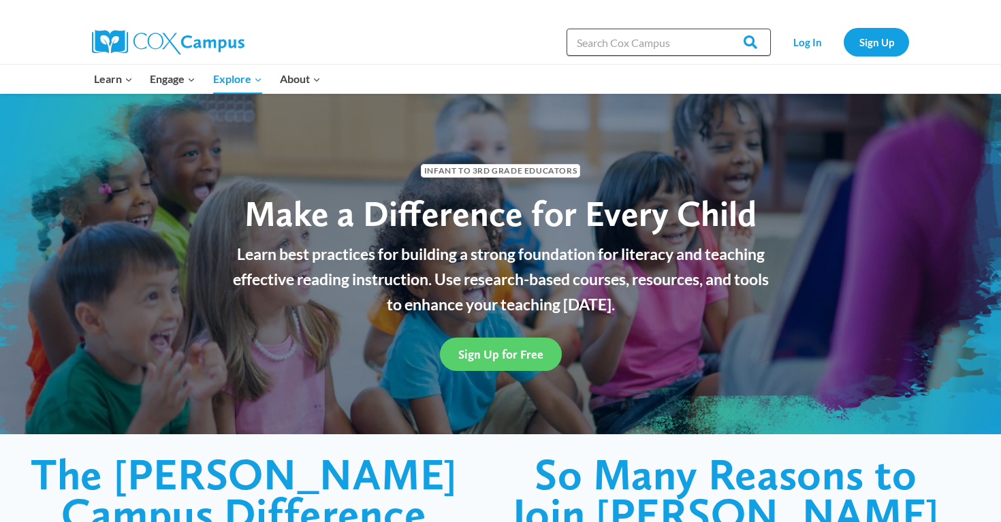
click at [676, 38] on input "Search in [URL][DOMAIN_NAME]" at bounding box center [669, 42] width 204 height 27
click at [869, 48] on link "Sign Up" at bounding box center [876, 42] width 65 height 28
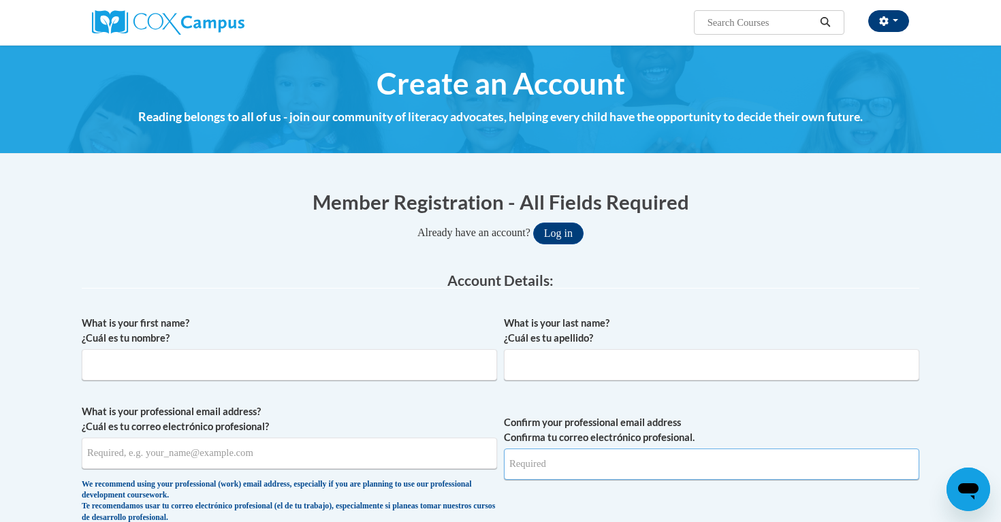
type input "[EMAIL_ADDRESS][DOMAIN_NAME]"
click at [892, 25] on button "button" at bounding box center [889, 21] width 41 height 22
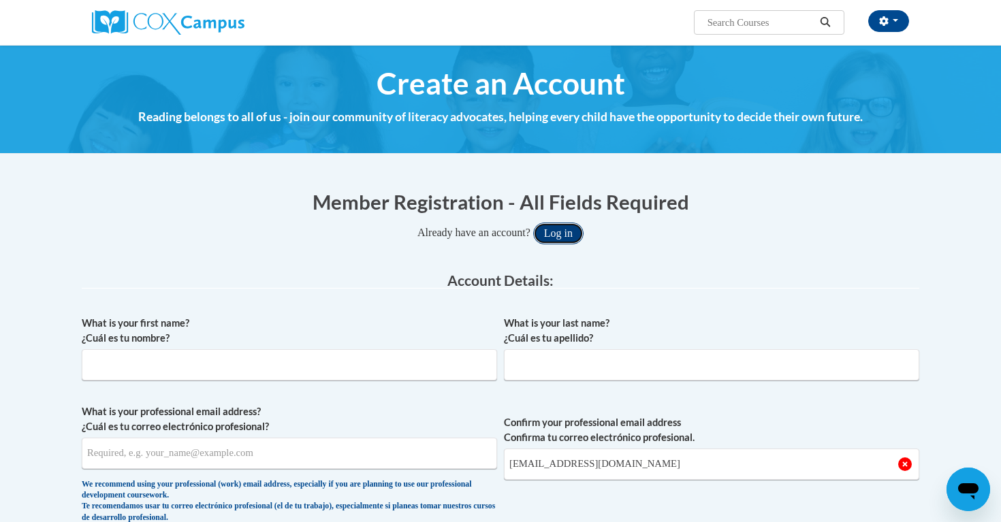
click at [563, 240] on button "Log in" at bounding box center [558, 234] width 50 height 22
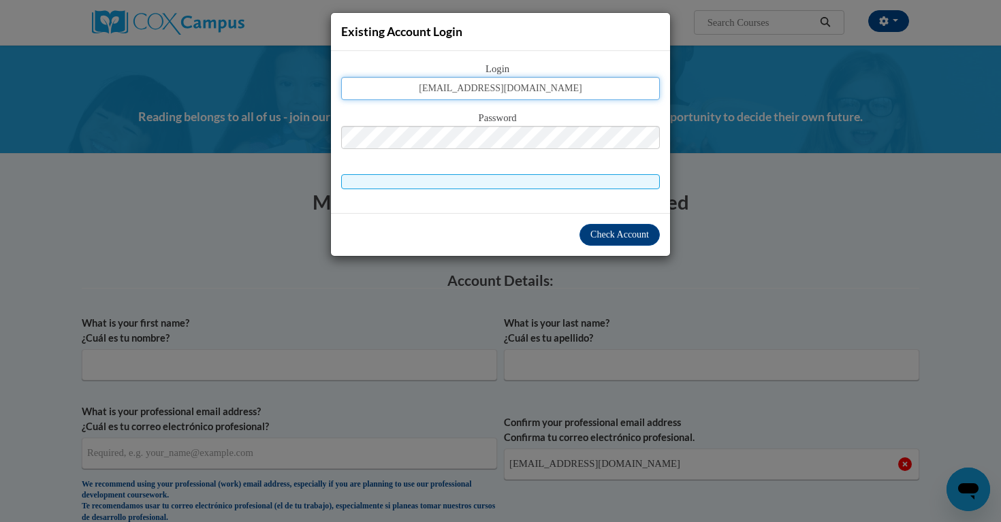
type input "[EMAIL_ADDRESS][DOMAIN_NAME]"
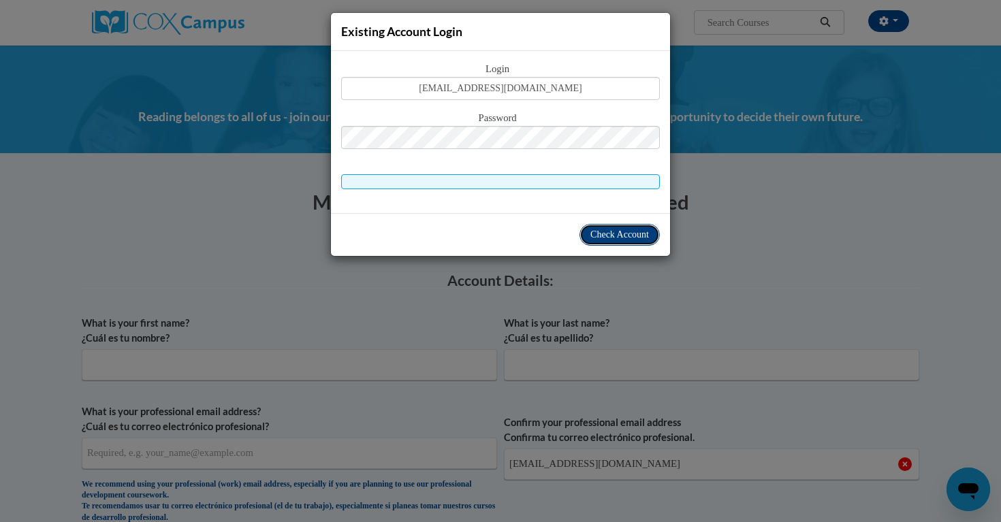
click at [608, 240] on button "Check Account" at bounding box center [620, 235] width 80 height 22
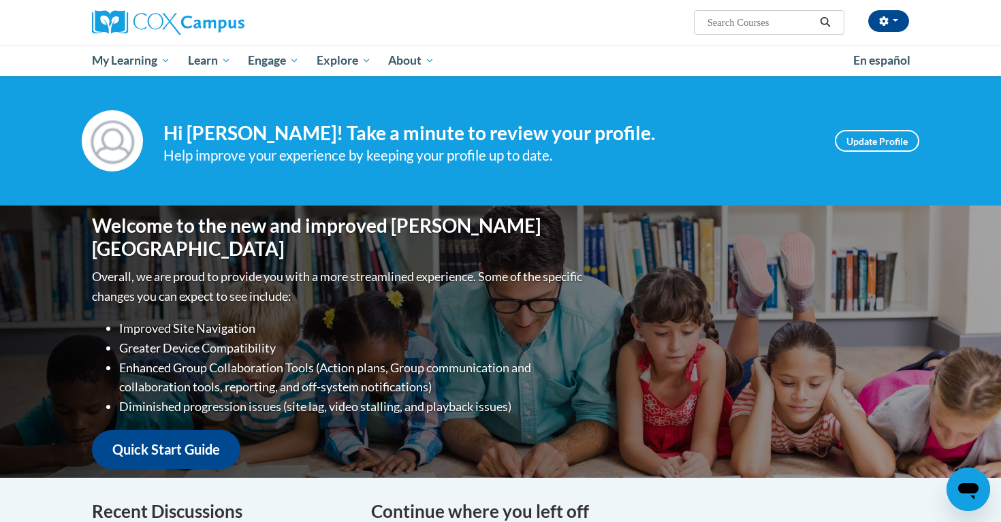
click at [754, 23] on input "Search..." at bounding box center [760, 22] width 109 height 16
type input "systematic"
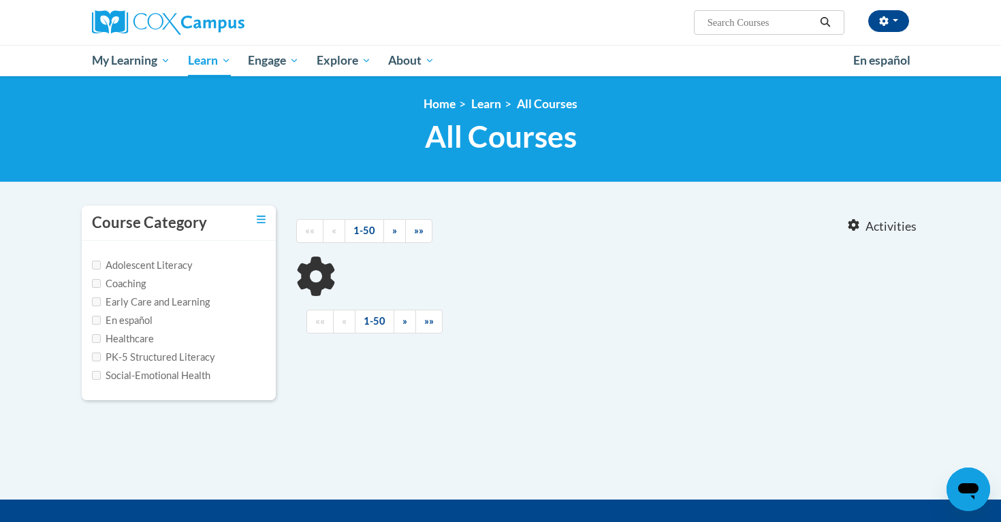
type input "systematic"
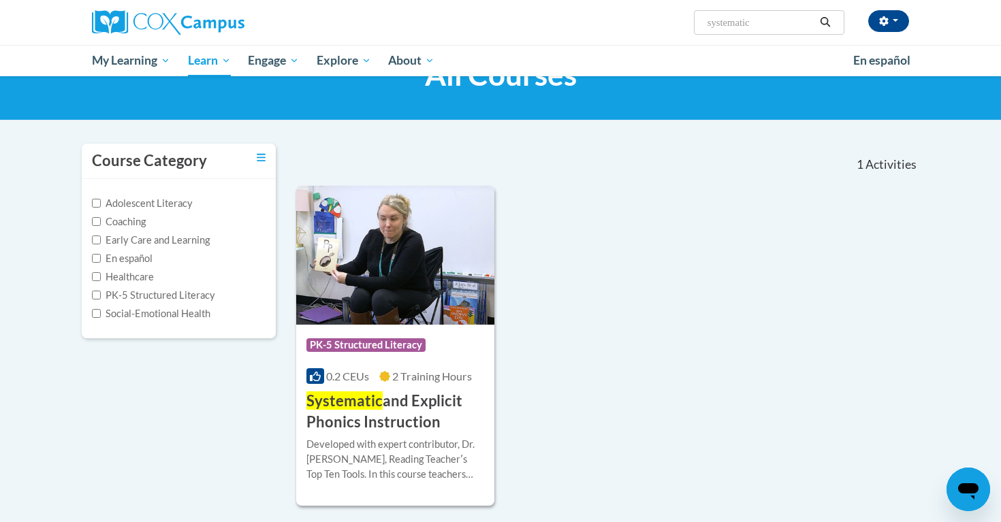
scroll to position [80, 0]
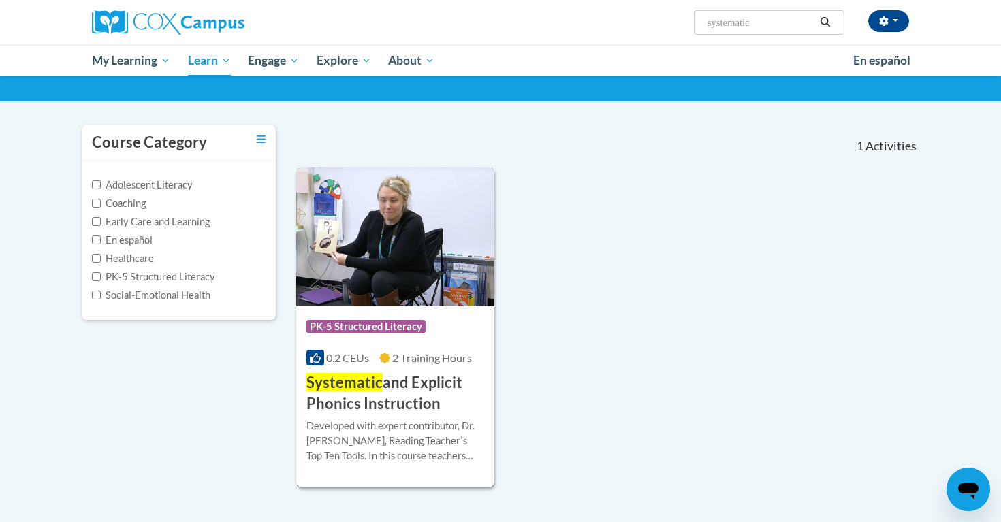
click at [448, 276] on img at bounding box center [395, 237] width 198 height 139
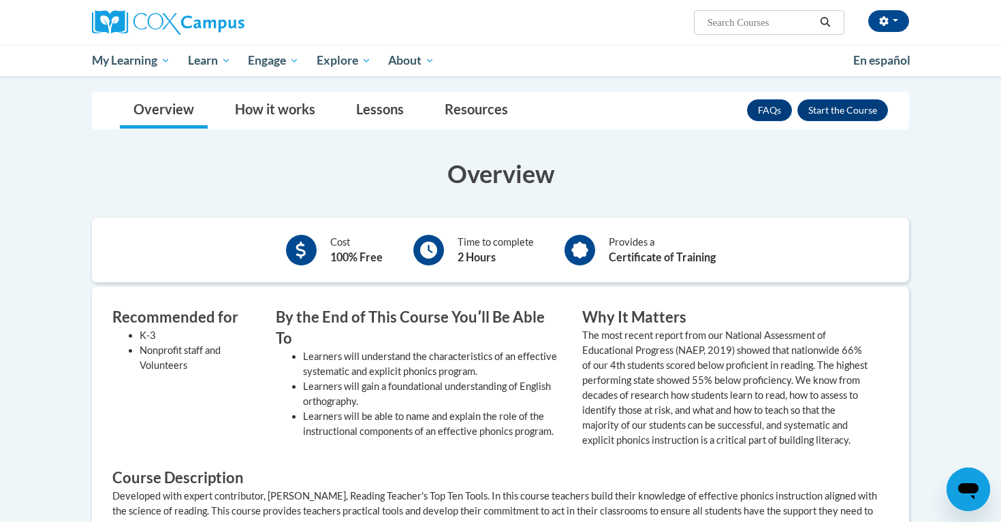
scroll to position [200, 0]
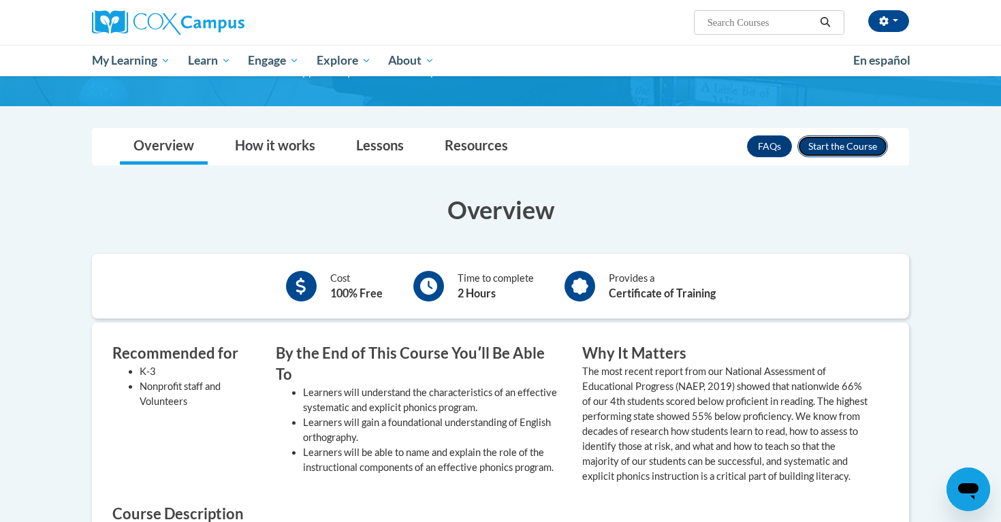
click at [847, 144] on button "Enroll" at bounding box center [843, 147] width 91 height 22
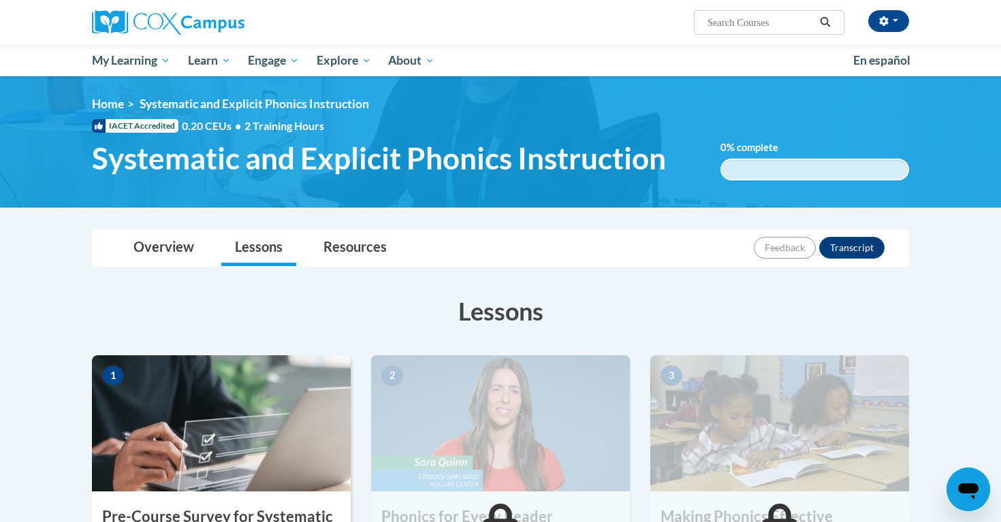
click at [775, 22] on input "Search..." at bounding box center [760, 22] width 109 height 16
type input "early literacy"
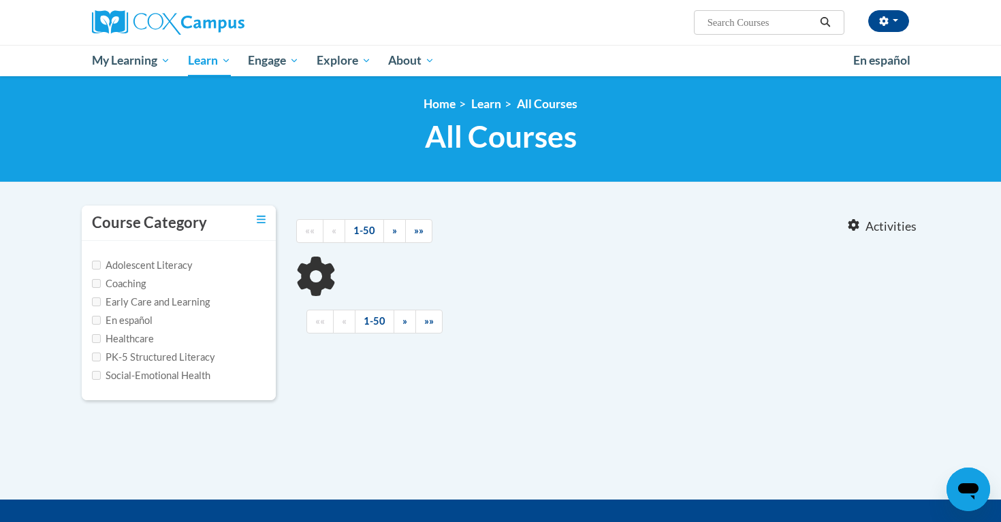
type input "early literacy"
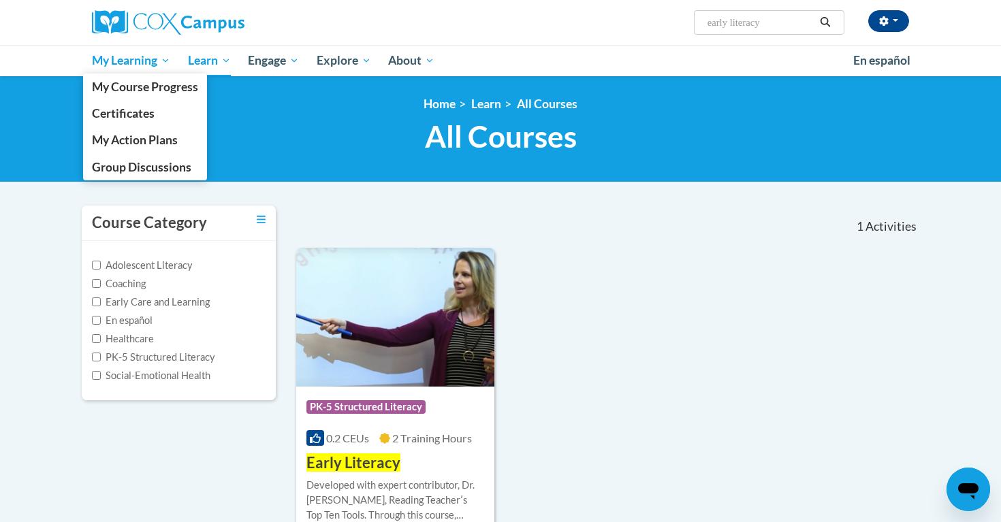
click at [120, 62] on span "My Learning" at bounding box center [131, 60] width 78 height 16
click at [112, 63] on span "My Learning" at bounding box center [131, 60] width 78 height 16
click at [116, 87] on span "My Course Progress" at bounding box center [145, 87] width 106 height 14
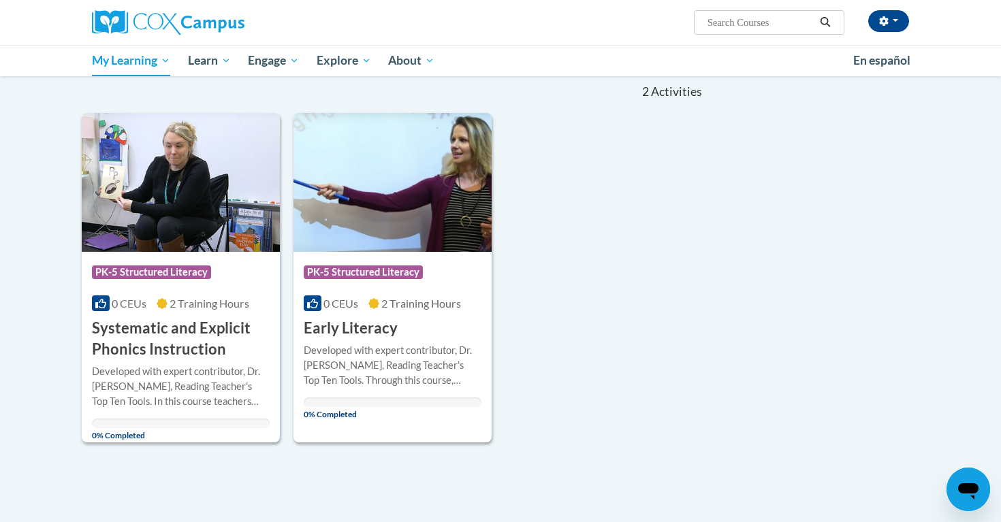
scroll to position [140, 0]
